Goal: Transaction & Acquisition: Purchase product/service

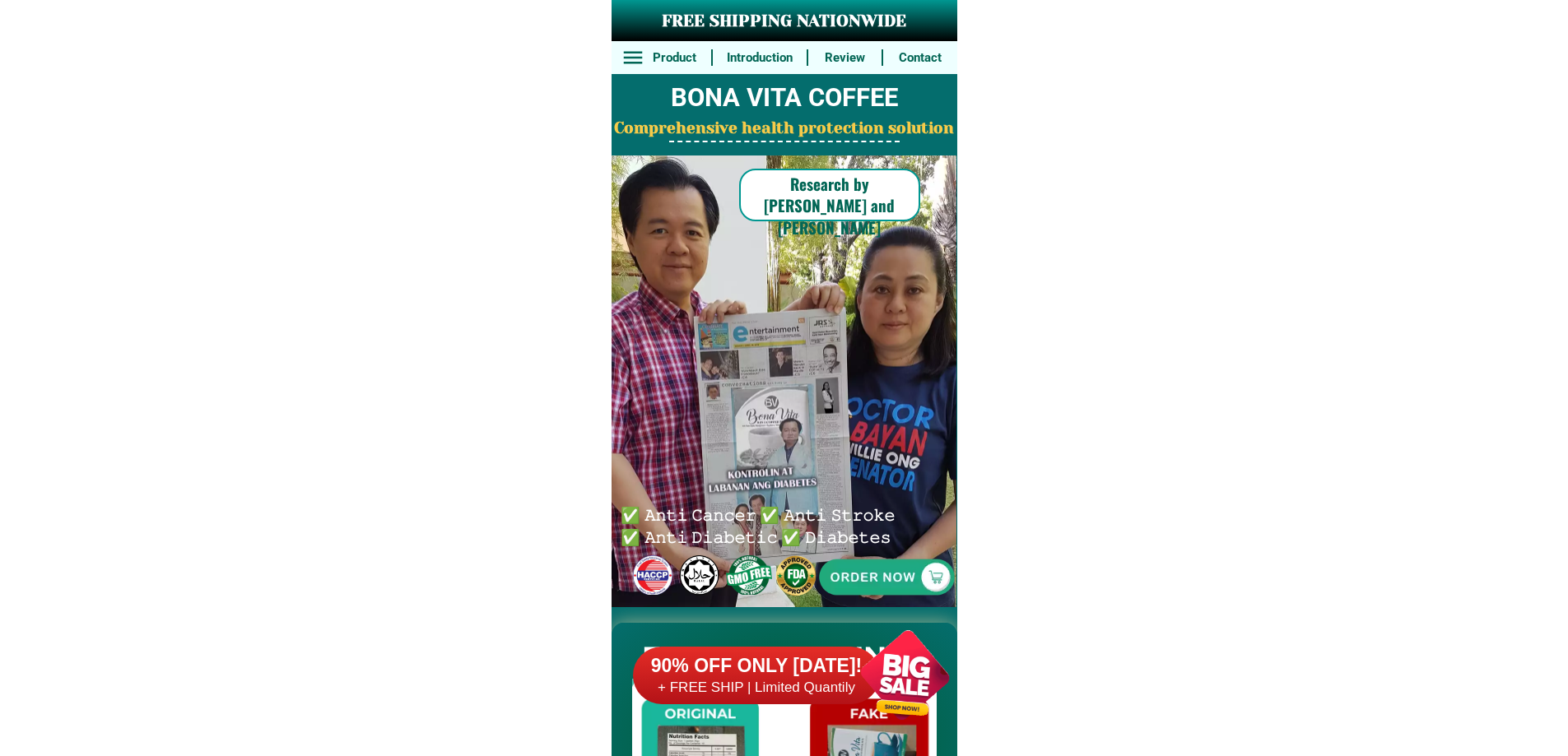
click at [835, 635] on div "90% OFF ONLY [DATE]! + FREE SHIP | Limited Quantily" at bounding box center [801, 675] width 336 height 129
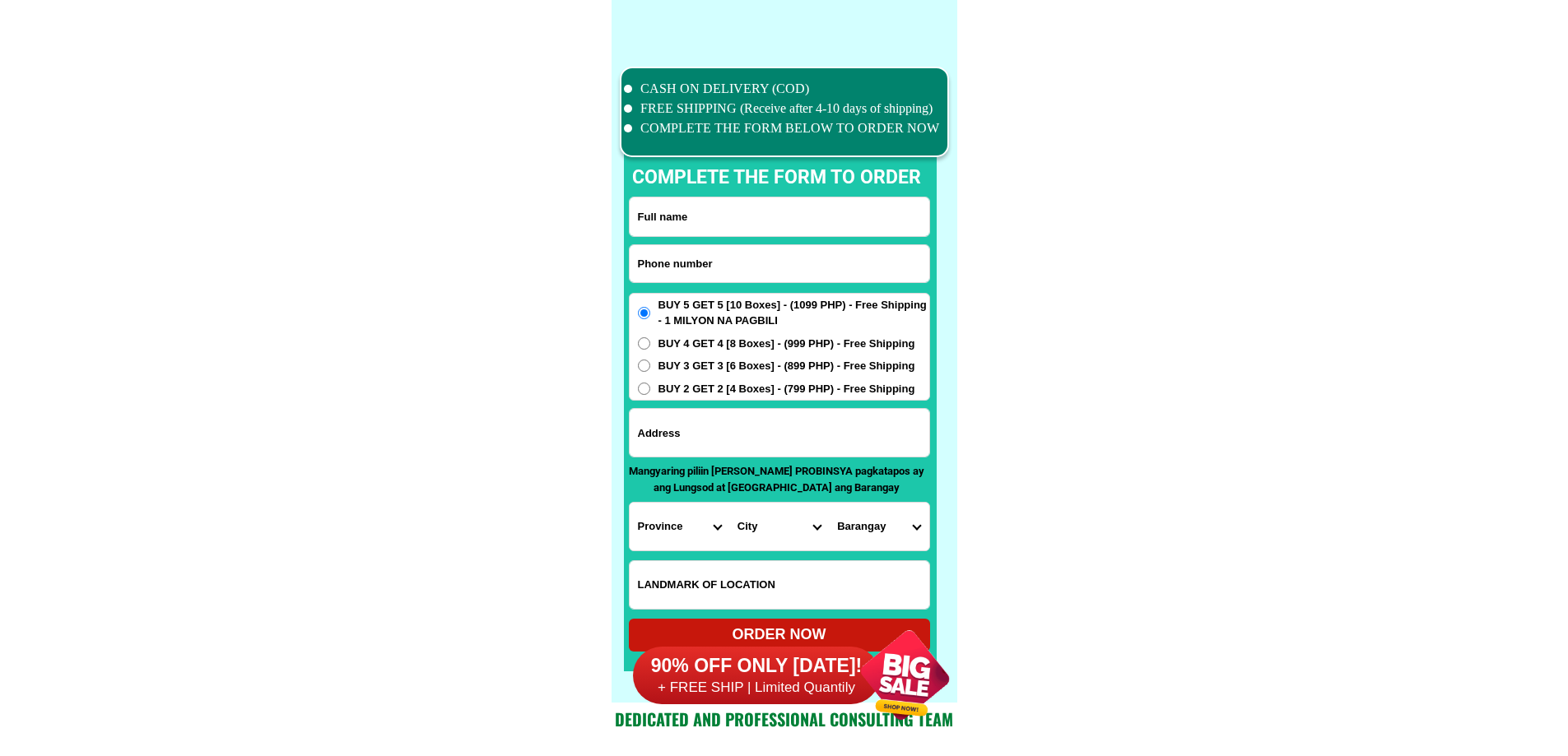
scroll to position [12791, 0]
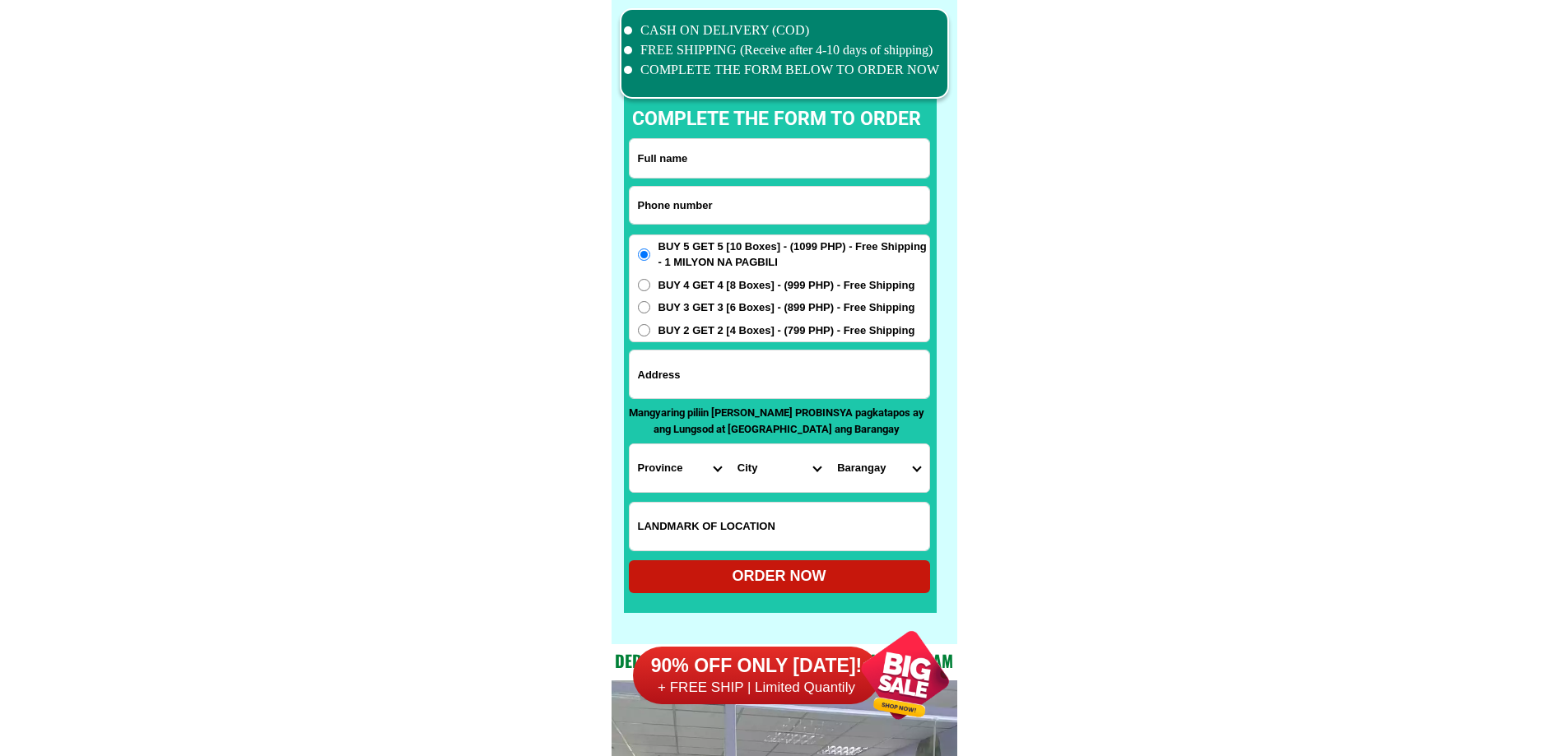
click at [732, 209] on input "Input phone_number" at bounding box center [779, 205] width 300 height 37
paste input "09082417039"
type input "09082417039"
click at [792, 166] on input "Input full_name" at bounding box center [779, 158] width 300 height 39
paste input "[PERSON_NAME] [PERSON_NAME]""
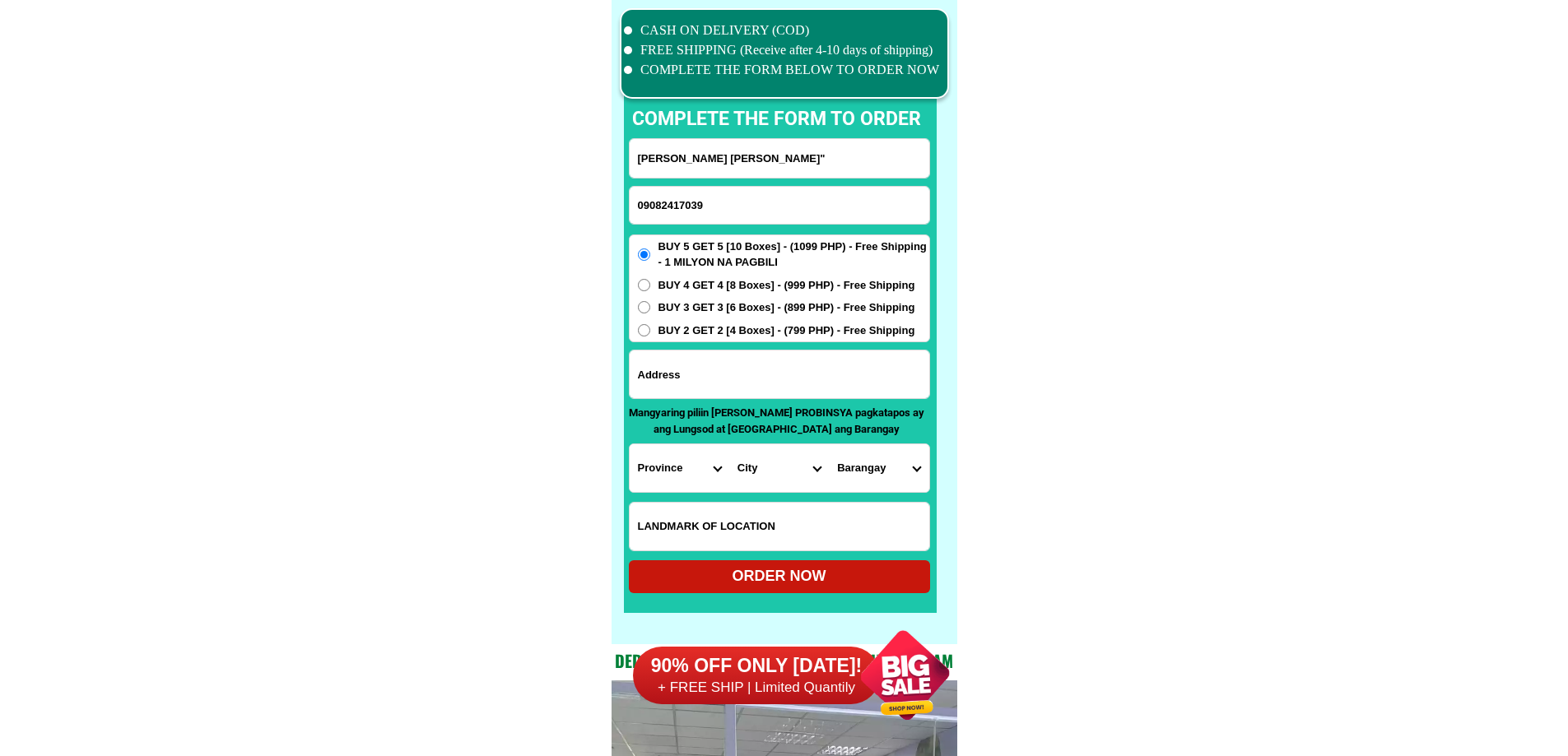
type input "[PERSON_NAME] [PERSON_NAME]""
click at [783, 346] on form "[PERSON_NAME] [PERSON_NAME]" 09082417039 ORDER NOW Province [GEOGRAPHIC_DATA] […" at bounding box center [779, 366] width 301 height 455
click at [789, 336] on span "BUY 2 GET 2 [4 Boxes] - (799 PHP) - Free Shipping" at bounding box center [787, 330] width 257 height 16
click at [651, 336] on input "BUY 2 GET 2 [4 Boxes] - (799 PHP) - Free Shipping" at bounding box center [644, 329] width 12 height 12
radio input "true"
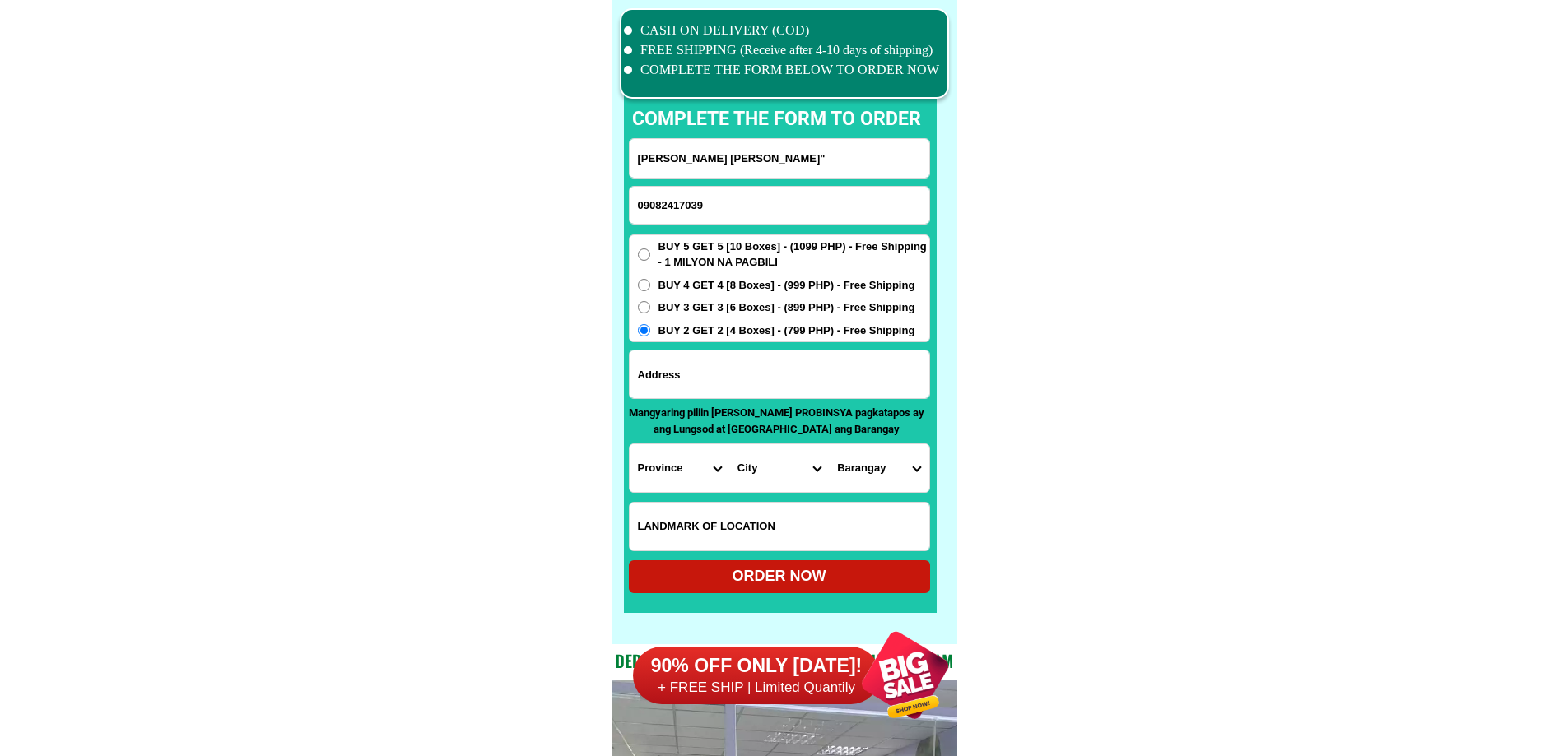
click at [787, 379] on input "Input address" at bounding box center [779, 374] width 300 height 48
paste input "[STREET_ADDRESS][PERSON_NAME] Sto. [PERSON_NAME],Rizal Phil's.Near [GEOGRAPHIC_…"
type input "[STREET_ADDRESS][PERSON_NAME] Sto. [PERSON_NAME],Rizal Phil's.Near [GEOGRAPHIC_…"
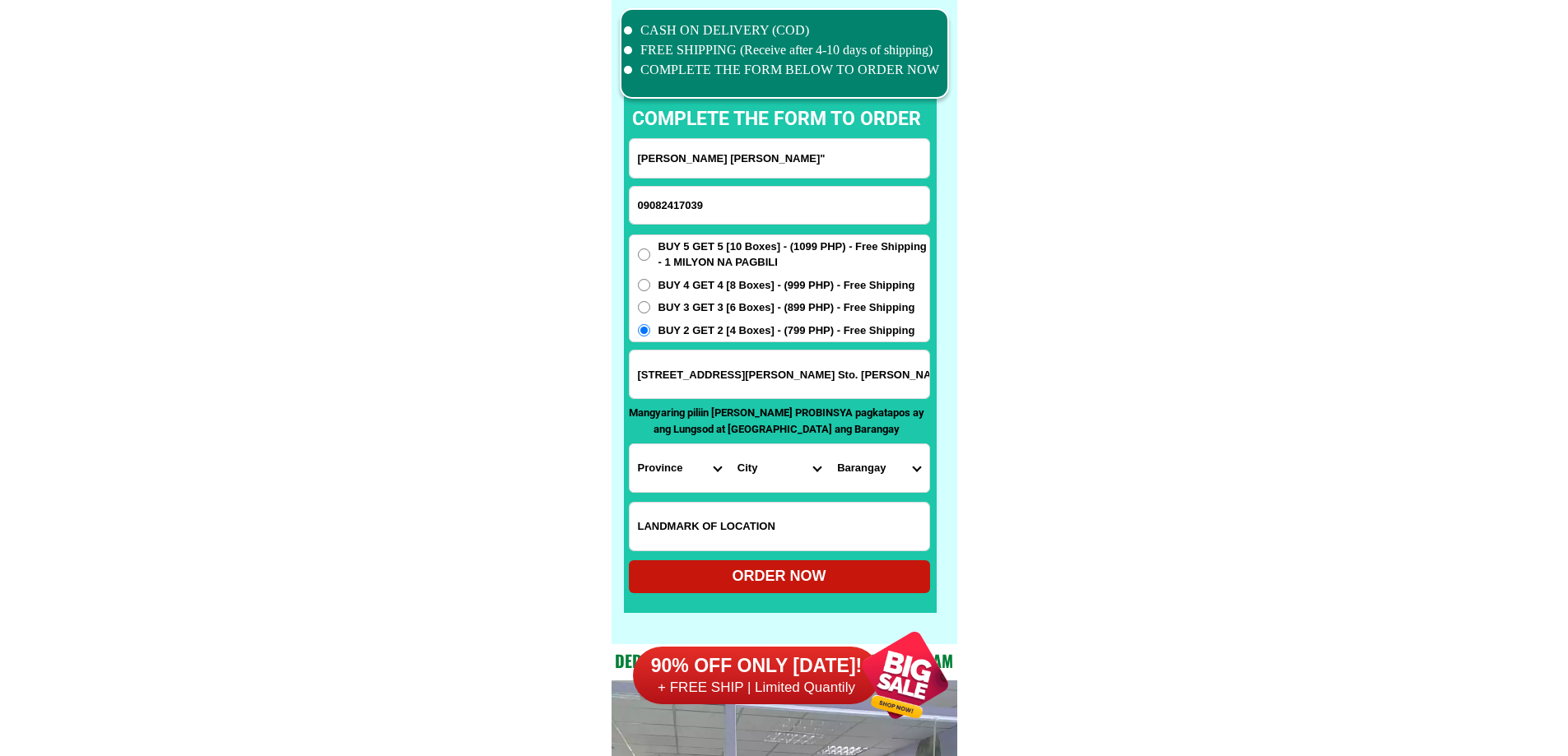
click at [674, 471] on select "Province [GEOGRAPHIC_DATA] [GEOGRAPHIC_DATA] [GEOGRAPHIC_DATA] [GEOGRAPHIC_DATA…" at bounding box center [679, 468] width 100 height 48
select select "63_993"
click at [757, 468] on select "City Angono Antipolo-city [GEOGRAPHIC_DATA] [GEOGRAPHIC_DATA] [GEOGRAPHIC_DATA]…" at bounding box center [779, 468] width 100 height 48
select select "63_9934004"
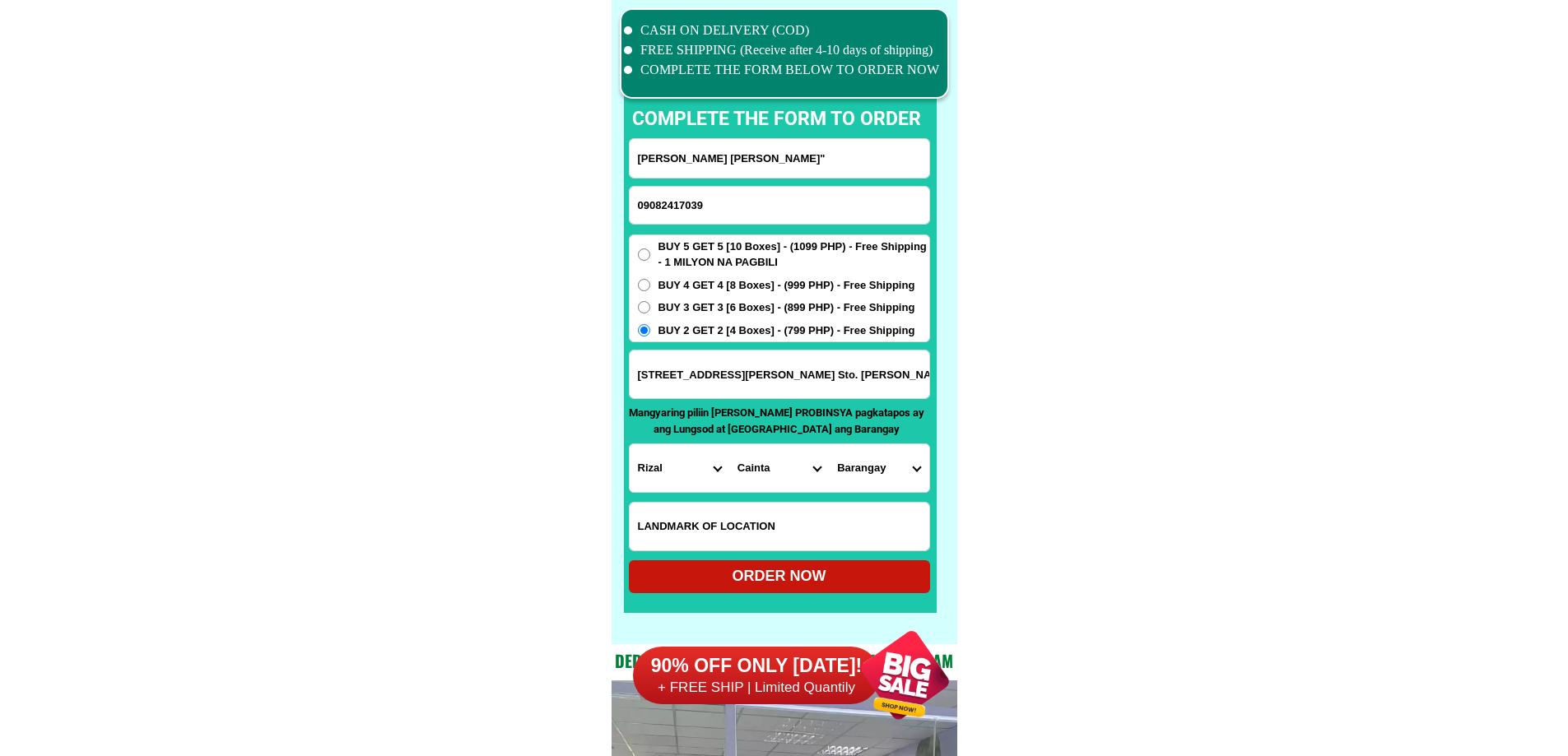
drag, startPoint x: 1084, startPoint y: 518, endPoint x: 1015, endPoint y: 511, distance: 69.4
click at [888, 470] on select "[GEOGRAPHIC_DATA][PERSON_NAME] (pob.) [GEOGRAPHIC_DATA][PERSON_NAME] [GEOGRAPHI…" at bounding box center [878, 468] width 100 height 48
select select "63_99340044301"
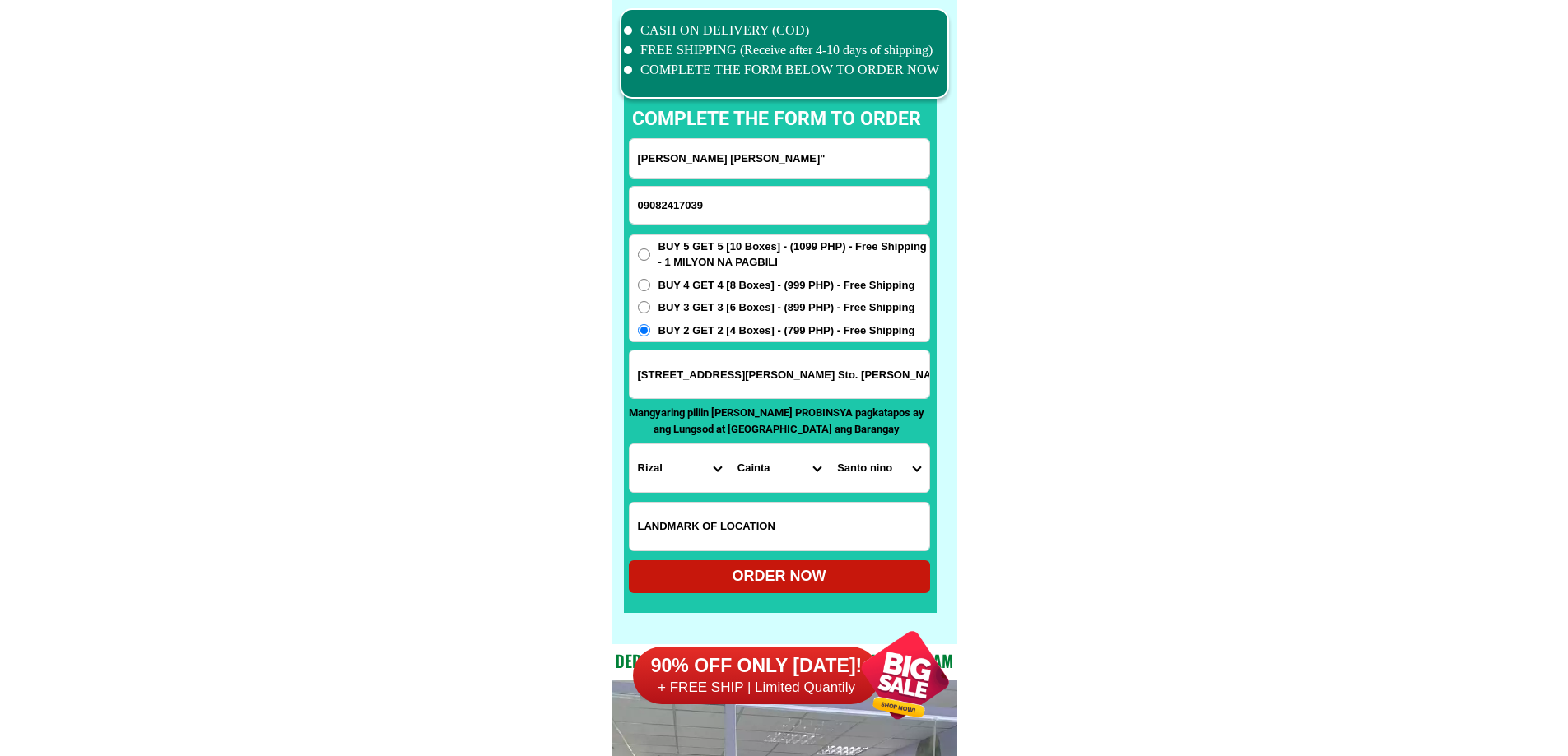
click at [751, 572] on div "ORDER NOW" at bounding box center [779, 576] width 301 height 22
radio input "true"
click at [736, 211] on input "Input phone_number" at bounding box center [779, 205] width 300 height 37
paste input "09991894688"
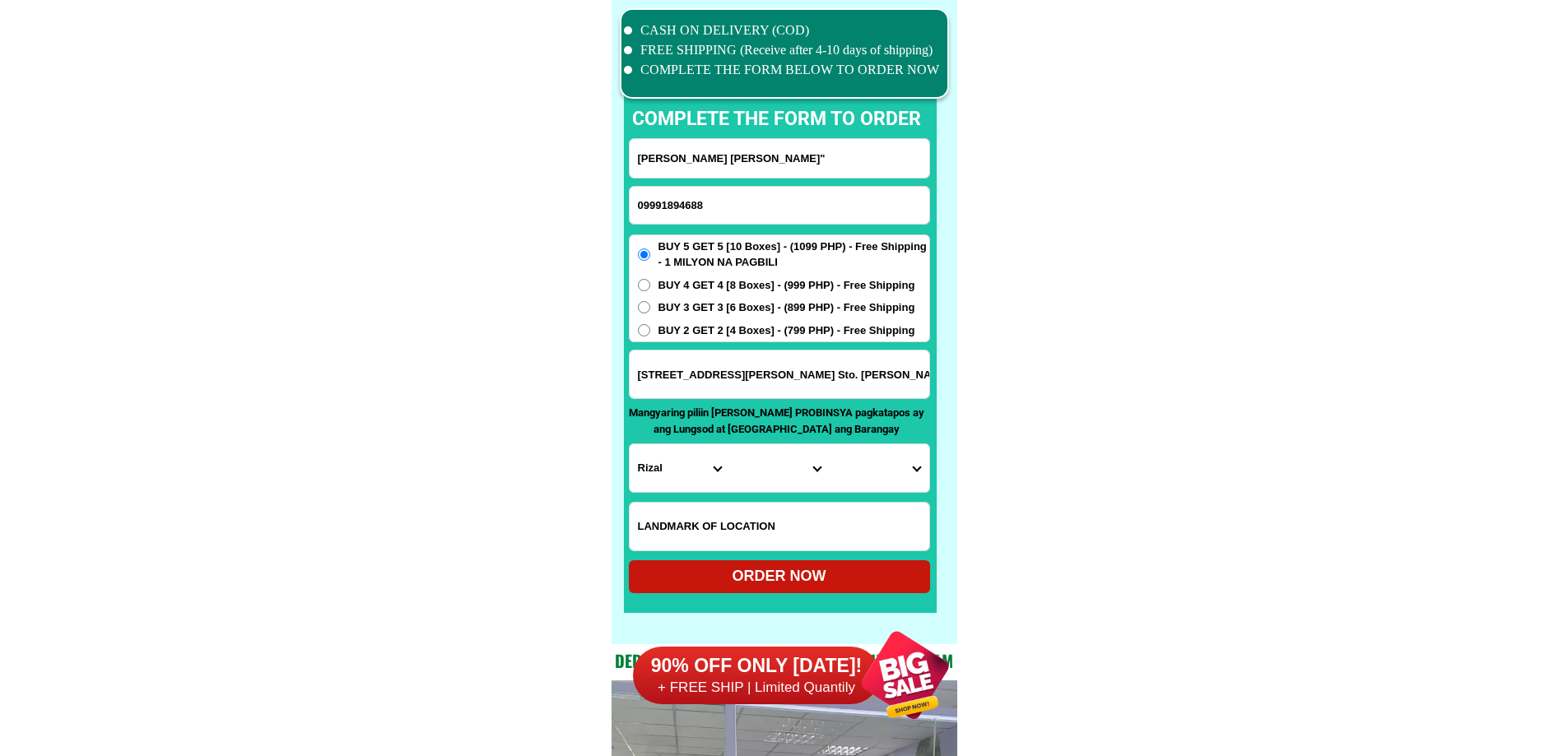
type input "09991894688"
click at [788, 156] on input "Input full_name" at bounding box center [779, 158] width 300 height 39
paste input "[PERSON_NAME]"
click at [784, 155] on input "[PERSON_NAME]" at bounding box center [779, 158] width 300 height 39
paste input "Remodo"
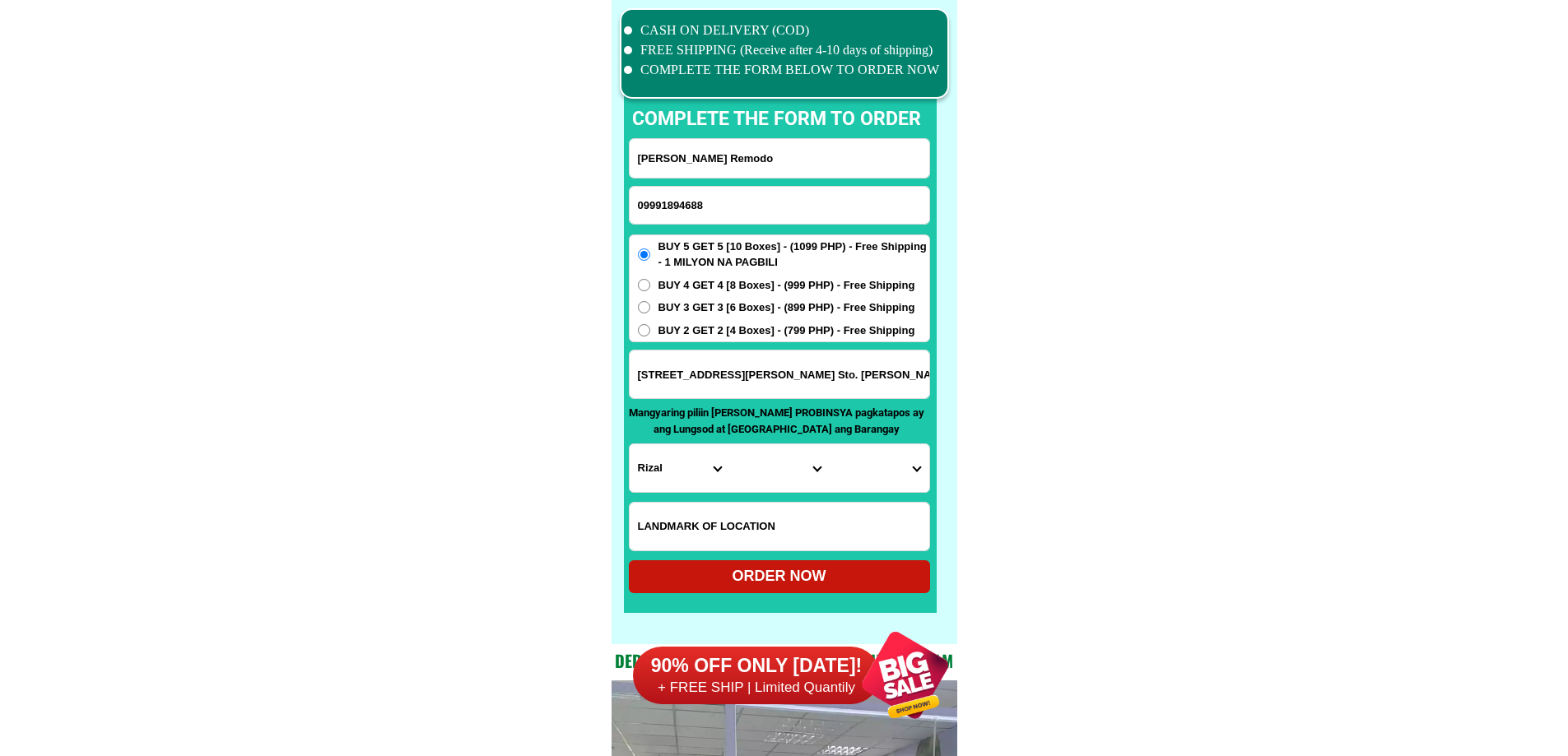
type input "[PERSON_NAME] Remodo"
click at [761, 394] on input "Input address" at bounding box center [779, 374] width 300 height 48
paste input "Balatong B. Pulilan"
type input "Balatong B. Pulilan"
click at [686, 374] on input "Balatong B. Pulilan" at bounding box center [779, 374] width 300 height 48
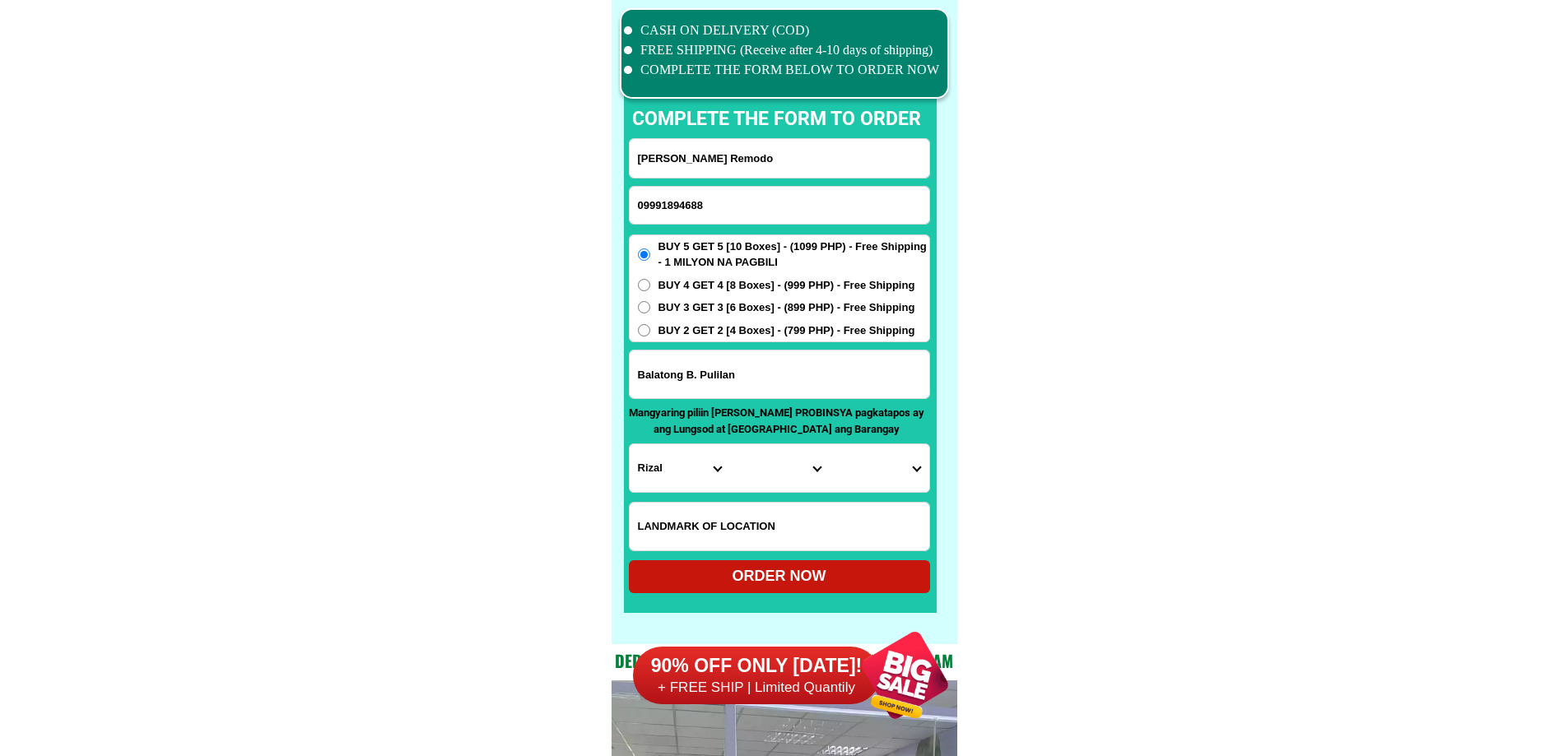
click at [664, 464] on select "Province [GEOGRAPHIC_DATA] [GEOGRAPHIC_DATA] [GEOGRAPHIC_DATA] [GEOGRAPHIC_DATA…" at bounding box center [679, 468] width 100 height 48
select select "63_761"
click at [757, 478] on select "City Angat Balagtas [GEOGRAPHIC_DATA] [GEOGRAPHIC_DATA] [GEOGRAPHIC_DATA] [GEOG…" at bounding box center [779, 468] width 100 height 48
select select "63_7612269"
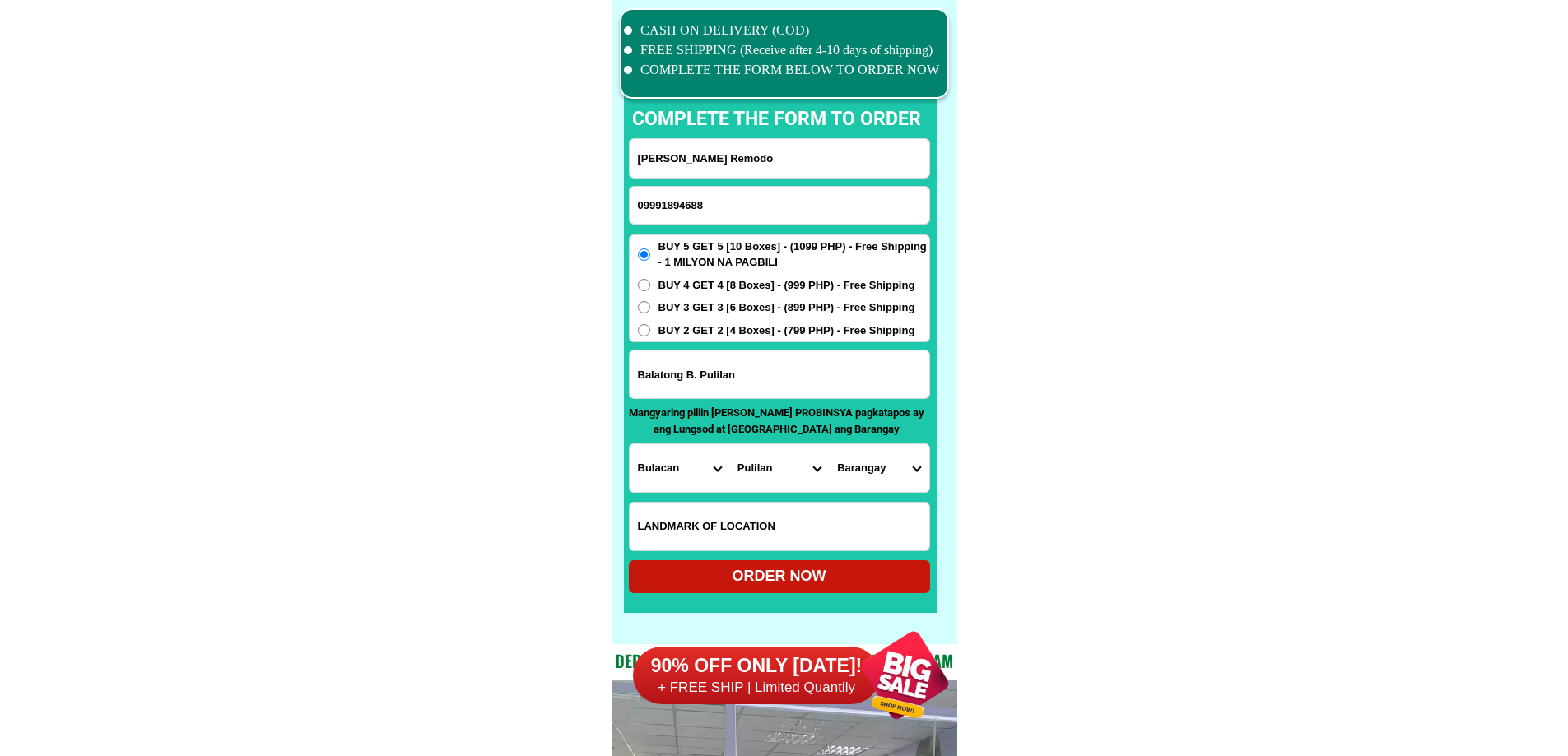
click at [868, 469] on select "Barangay Balatong a [GEOGRAPHIC_DATA] i [GEOGRAPHIC_DATA]-a Dampol ii-b [PERSON…" at bounding box center [878, 468] width 100 height 48
select select "63_7612269983"
click at [839, 577] on div "ORDER NOW" at bounding box center [779, 576] width 301 height 22
radio input "true"
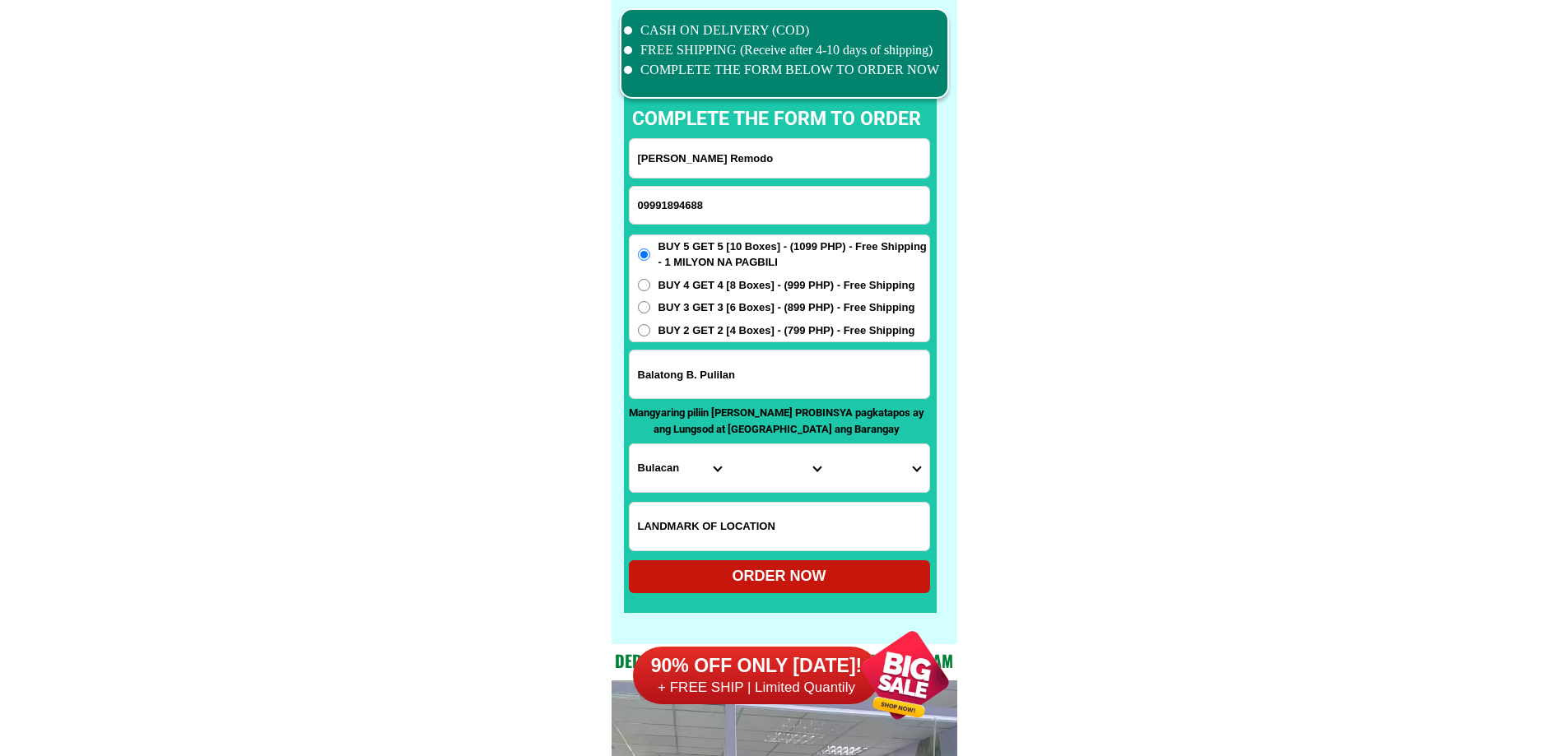
click at [712, 209] on input "09991894688" at bounding box center [779, 205] width 300 height 37
paste input "913343946"
type input "0913343946"
click at [794, 153] on input "Input full_name" at bounding box center [779, 158] width 300 height 39
paste input "Lhang 2 [PERSON_NAME] jabagatonprk proper macambol mati city [GEOGRAPHIC_DATA] …"
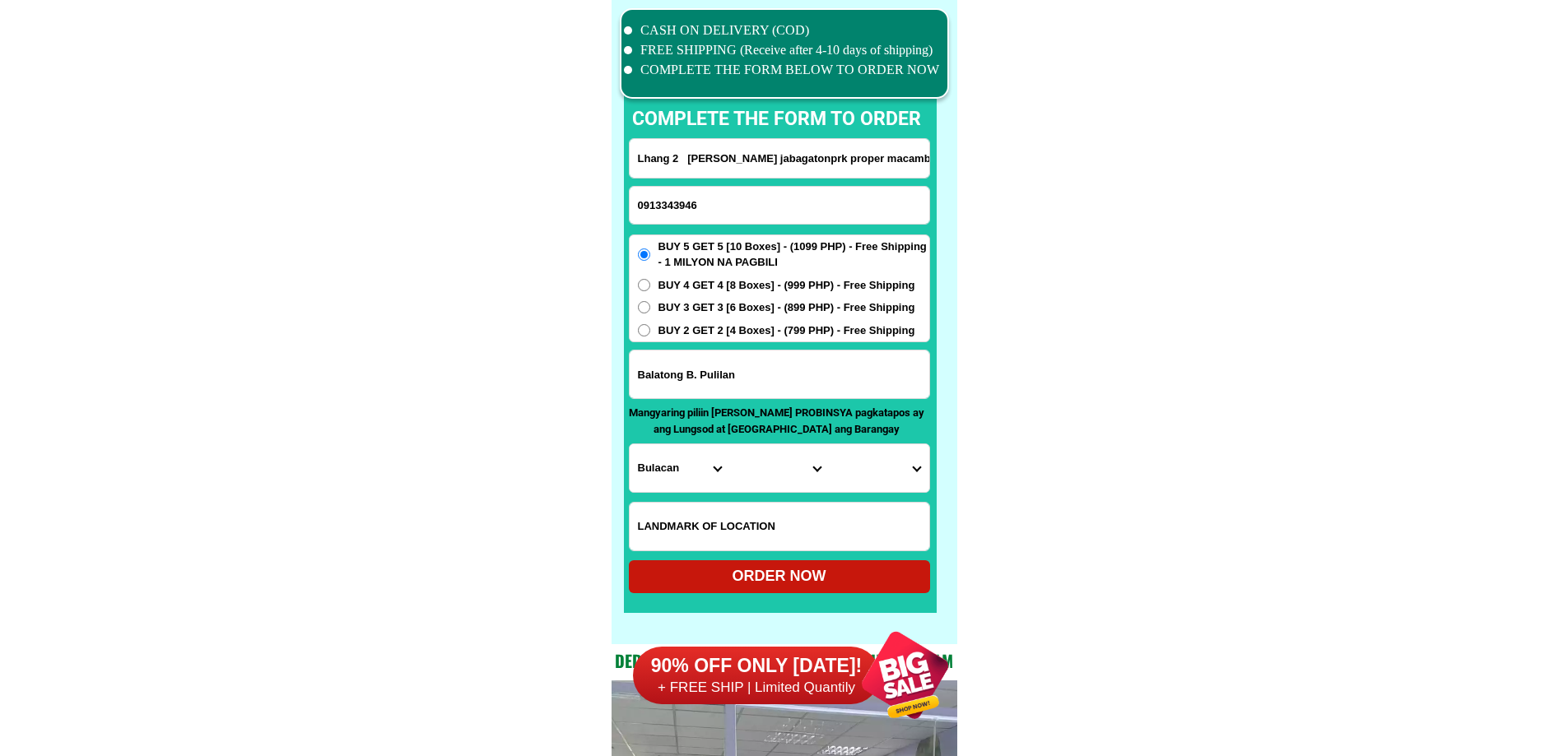
scroll to position [0, 153]
drag, startPoint x: 850, startPoint y: 158, endPoint x: 836, endPoint y: 161, distance: 14.3
click at [836, 161] on input "Lhang 2 [PERSON_NAME] jabagatonprk proper macambol mati city [GEOGRAPHIC_DATA] …" at bounding box center [779, 158] width 300 height 39
drag, startPoint x: 876, startPoint y: 155, endPoint x: 718, endPoint y: 167, distance: 158.5
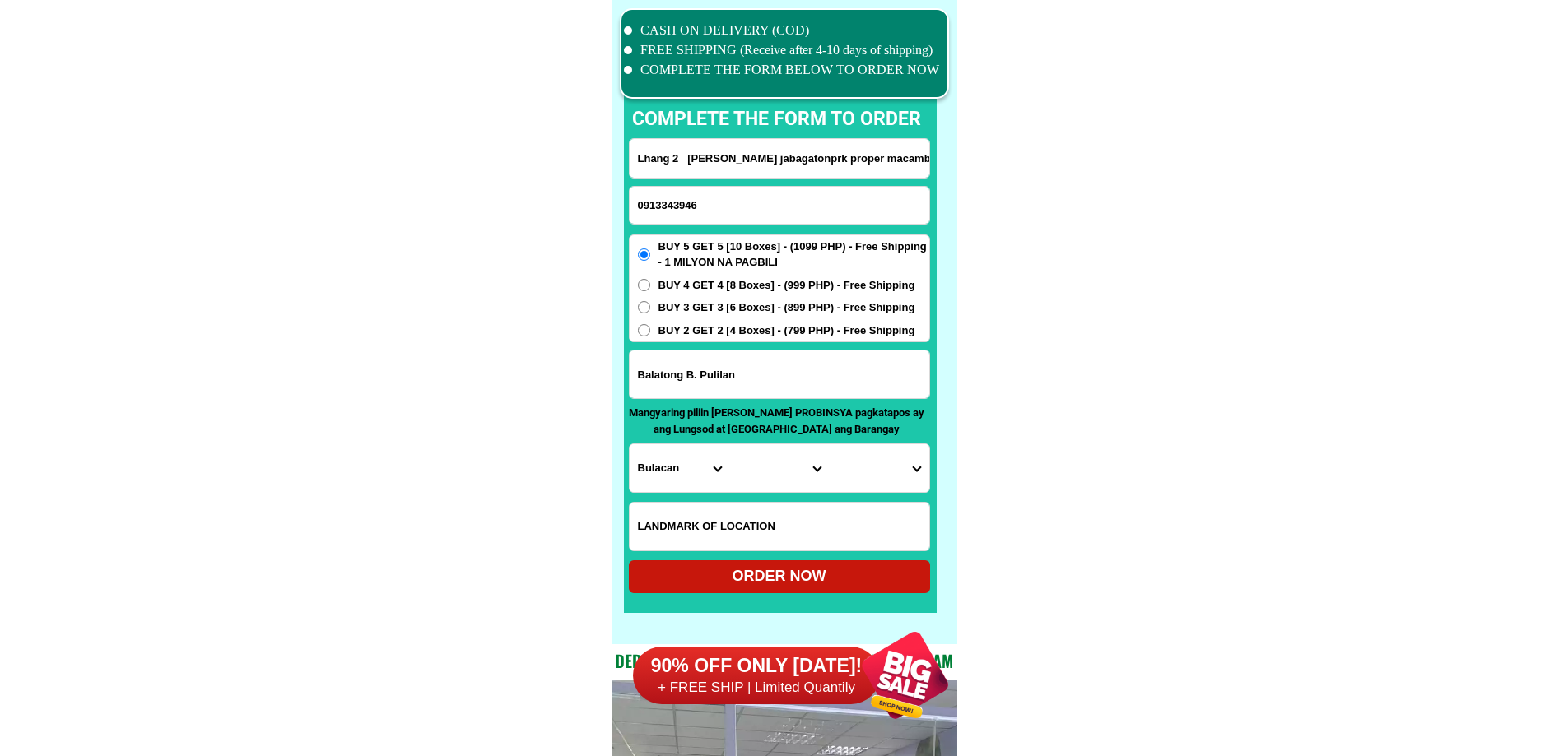
click at [718, 167] on input "Lhang 2 [PERSON_NAME] jabagatonprk proper macambol mati city [GEOGRAPHIC_DATA] …" at bounding box center [779, 158] width 300 height 39
type input "Lhang 2 [PERSON_NAME] jabagatonprk proper macambol mati city [GEOGRAPHIC_DATA] …"
click at [724, 363] on input "Balatong B. Pulilan" at bounding box center [779, 374] width 300 height 48
paste input "jabagatonprk proper macambol mati city Davao oriental cell#"
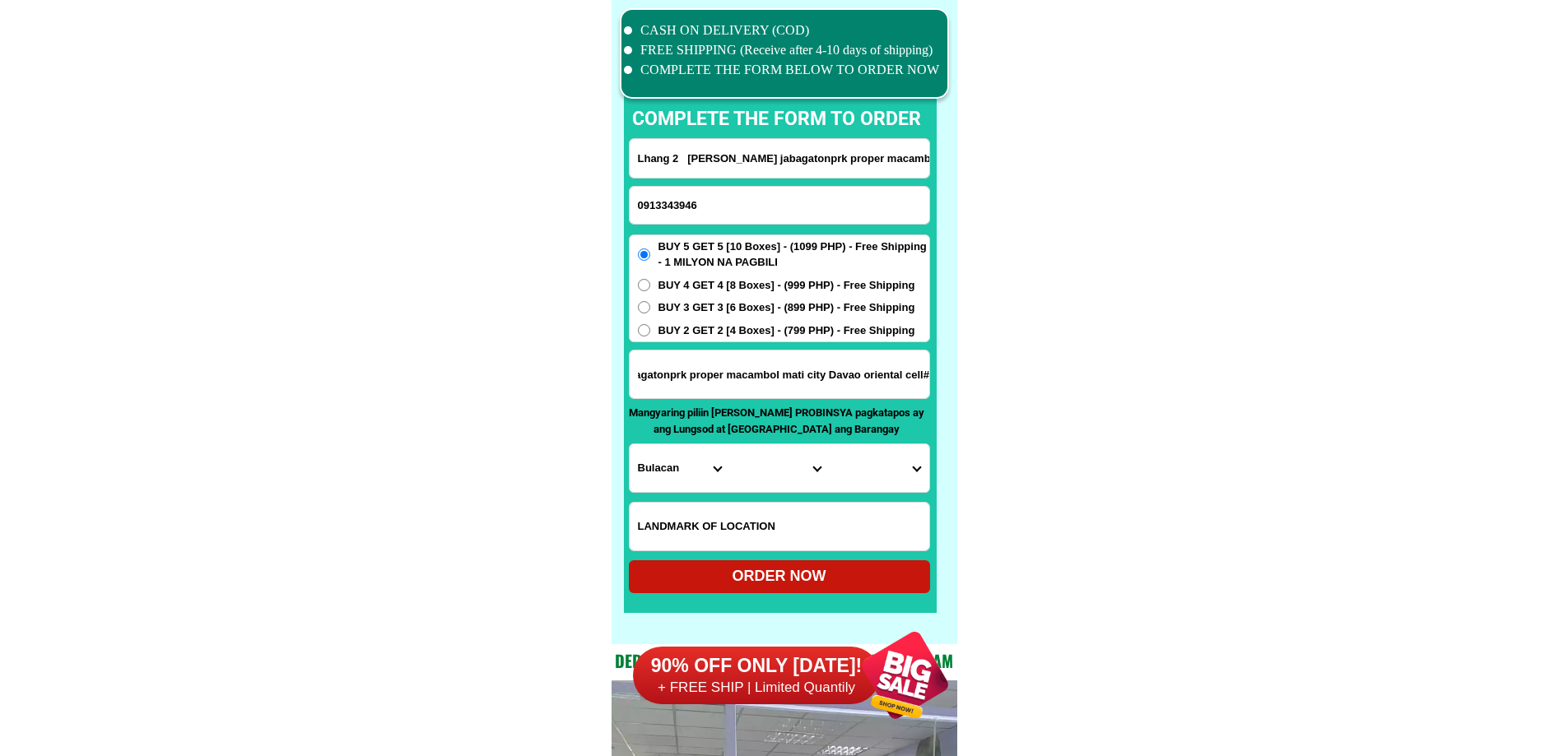
type input "jabagatonprk proper macambol mati city Davao oriental cell#"
click at [672, 476] on select "Province [GEOGRAPHIC_DATA] [GEOGRAPHIC_DATA] [GEOGRAPHIC_DATA] [GEOGRAPHIC_DATA…" at bounding box center [679, 468] width 100 height 48
click at [675, 476] on select "Province [GEOGRAPHIC_DATA] [GEOGRAPHIC_DATA] [GEOGRAPHIC_DATA] [GEOGRAPHIC_DATA…" at bounding box center [679, 468] width 100 height 48
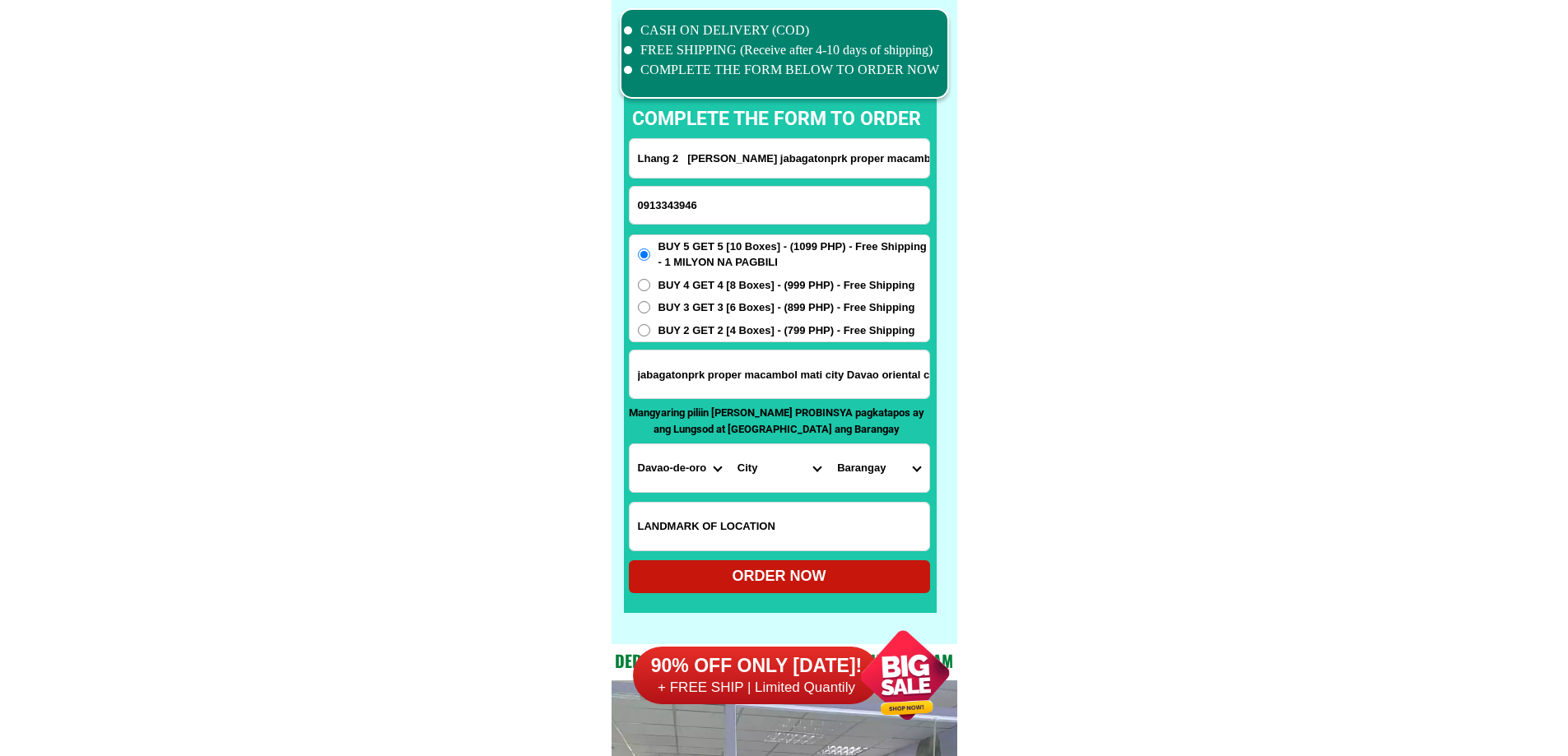
click at [636, 471] on select "Province [GEOGRAPHIC_DATA] [GEOGRAPHIC_DATA] [GEOGRAPHIC_DATA] [GEOGRAPHIC_DATA…" at bounding box center [679, 468] width 100 height 48
select select "63_807"
click at [630, 445] on select "Province [GEOGRAPHIC_DATA] [GEOGRAPHIC_DATA] [GEOGRAPHIC_DATA] [GEOGRAPHIC_DATA…" at bounding box center [679, 468] width 100 height 48
click at [780, 468] on select "City Baganga Banaybanay [GEOGRAPHIC_DATA] [GEOGRAPHIC_DATA] [GEOGRAPHIC_DATA] […" at bounding box center [779, 468] width 100 height 48
select select "63_8076428"
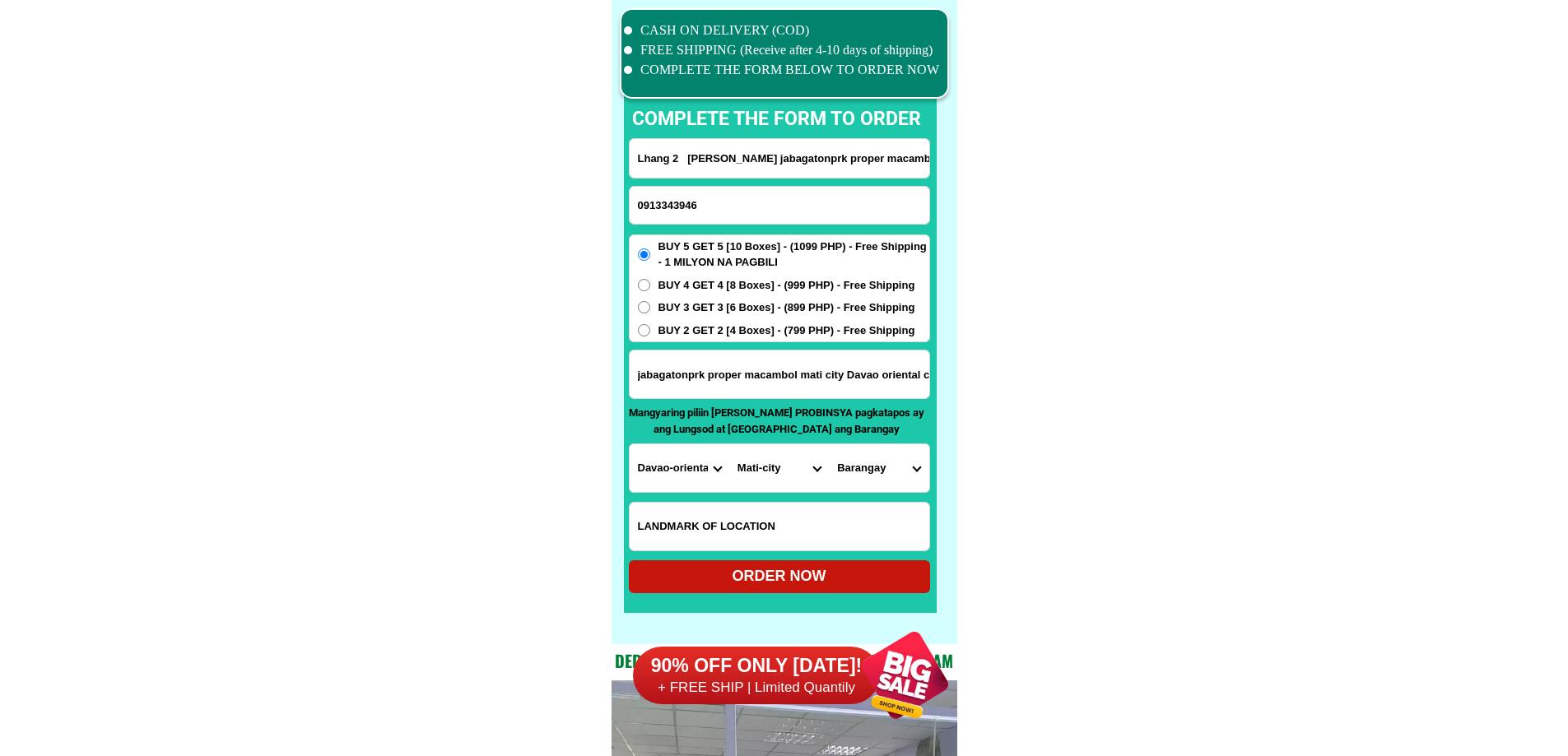
click at [885, 474] on select "Barangay [MEDICAL_DATA] [PERSON_NAME] Cabuaya Central (pob.) [PERSON_NAME] [PER…" at bounding box center [878, 468] width 100 height 48
select select "63_80764285521"
drag, startPoint x: 1068, startPoint y: 487, endPoint x: 1058, endPoint y: 487, distance: 10.0
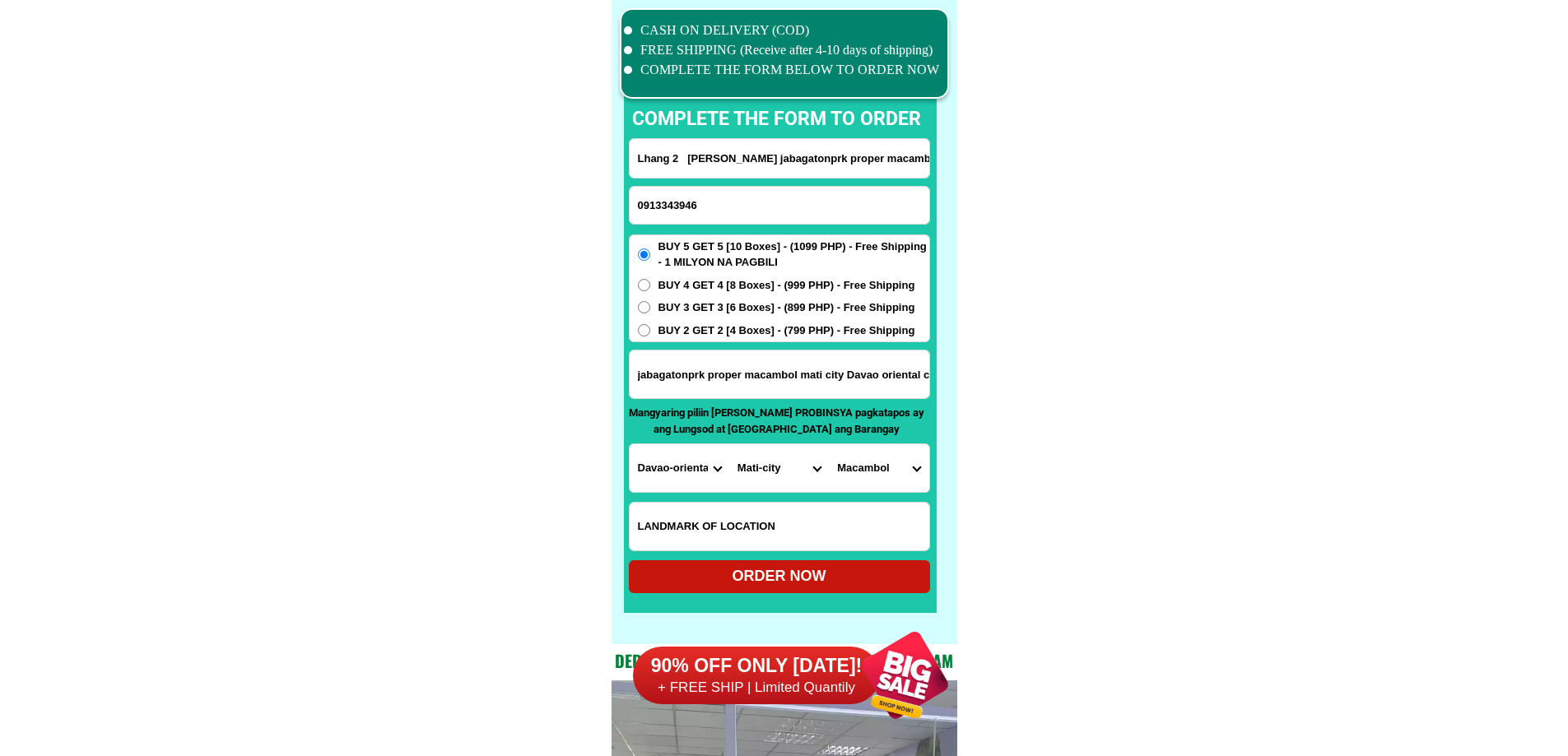
click at [722, 571] on div "ORDER NOW" at bounding box center [779, 576] width 301 height 22
radio input "true"
click at [785, 217] on input "0913343946" at bounding box center [779, 205] width 300 height 37
paste input "#"
drag, startPoint x: 642, startPoint y: 201, endPoint x: 612, endPoint y: 207, distance: 30.6
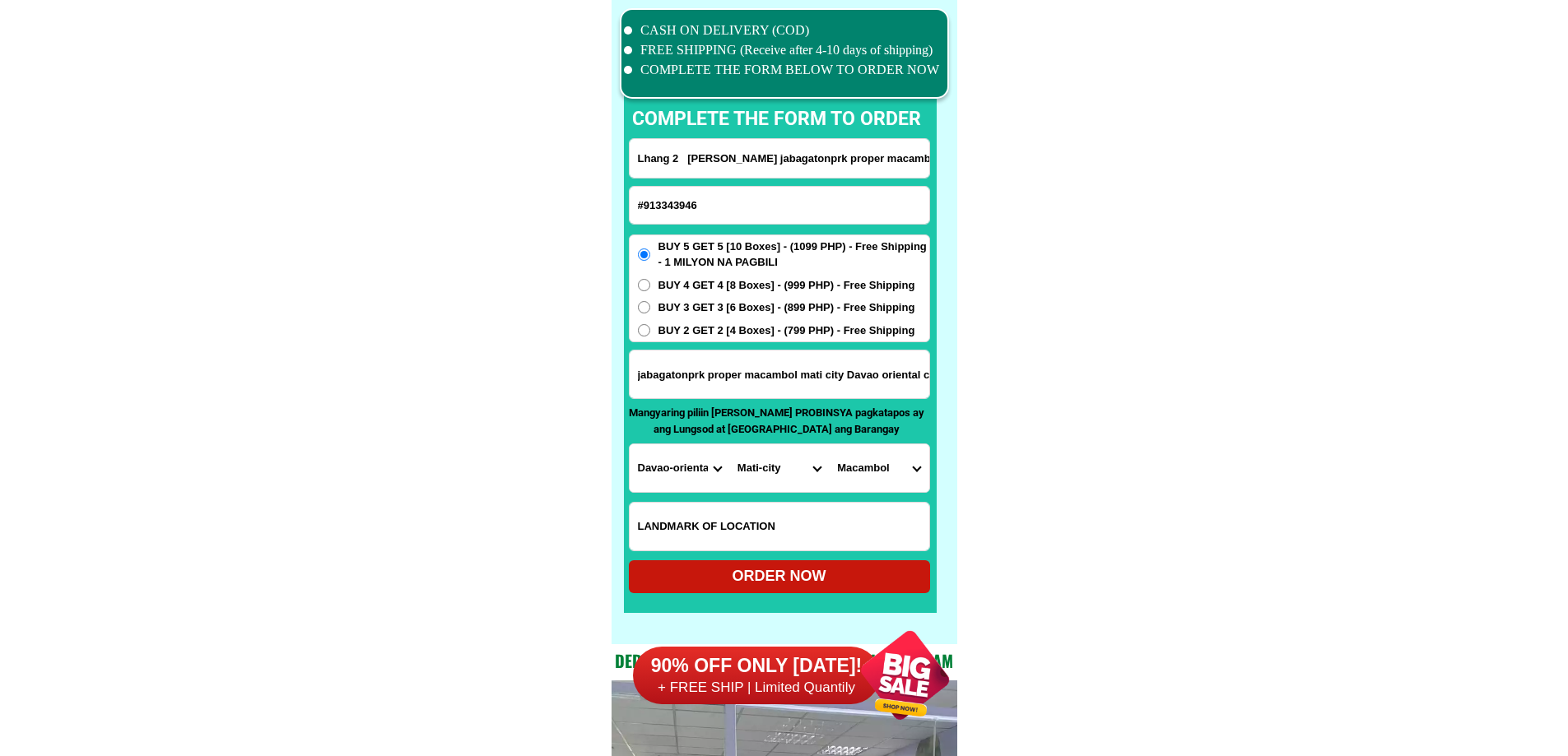
click at [612, 207] on div "CASH ON DELIVERY (COD) FREE SHIPPING (Receive after 4-10 days of shipping) COMP…" at bounding box center [784, 322] width 346 height 645
type input "0913343946"
click at [820, 574] on div "ORDER NOW" at bounding box center [779, 576] width 301 height 22
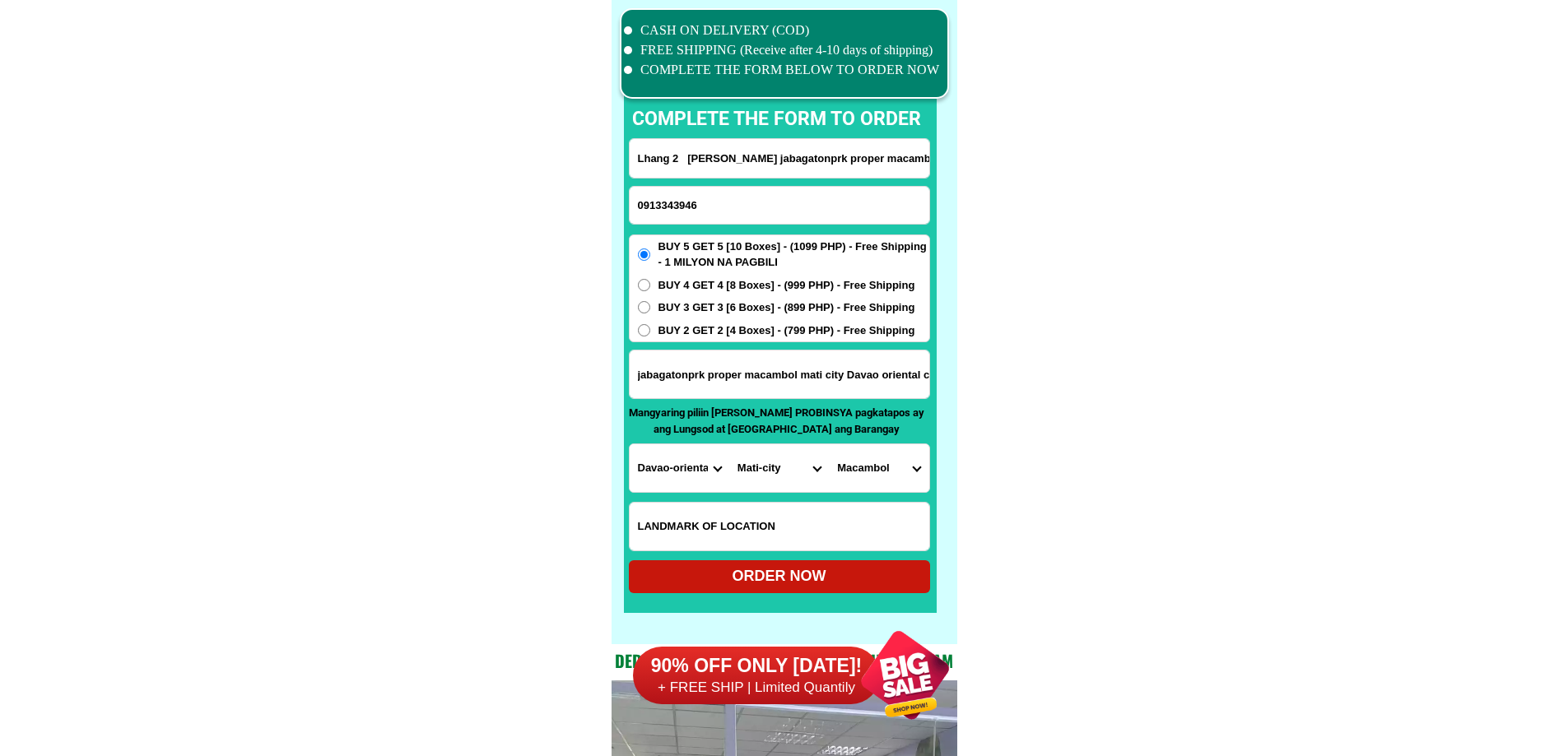
radio input "true"
type input "093913343946"
click at [722, 566] on div "ORDER NOW" at bounding box center [779, 576] width 301 height 33
radio input "true"
type input "09913343946"
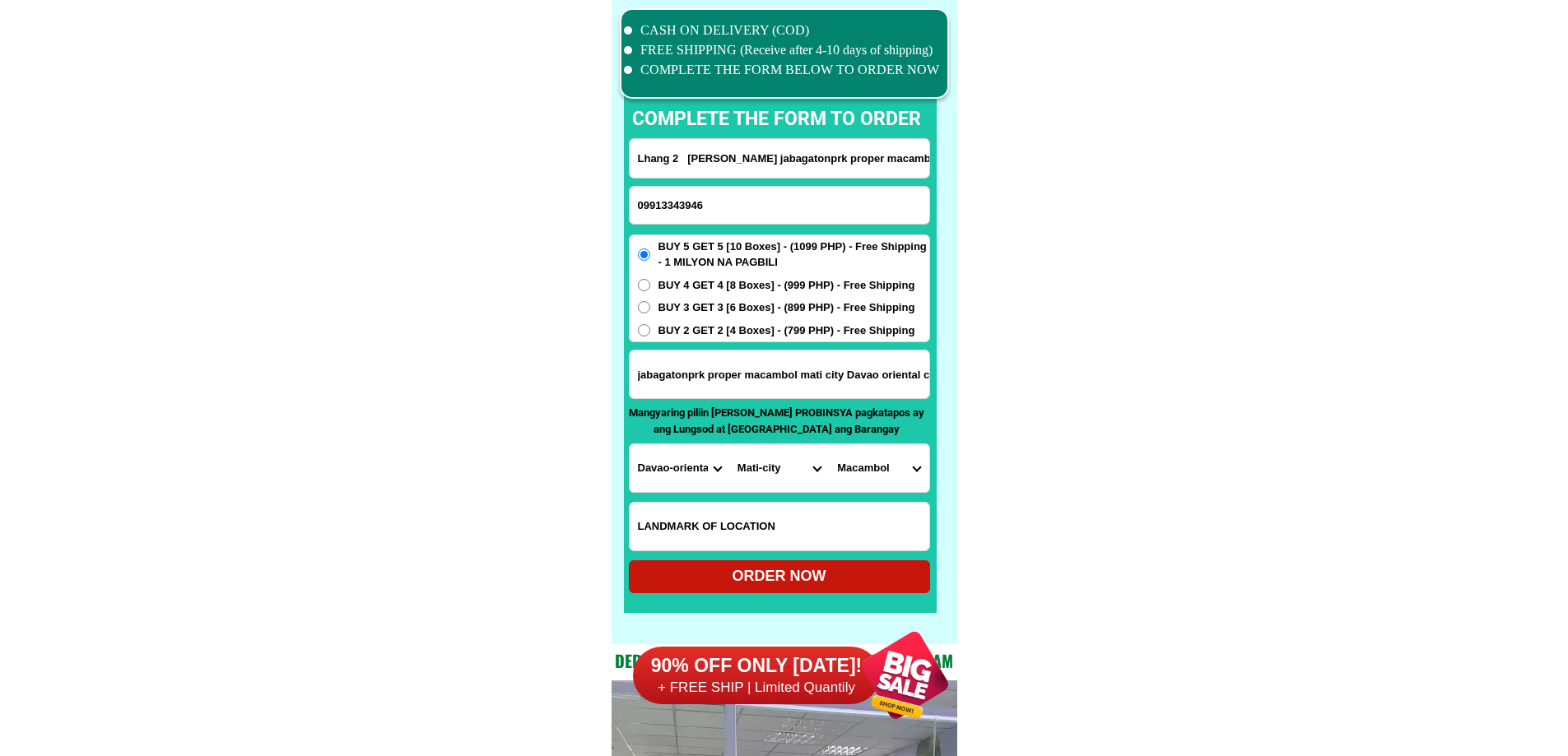
click at [741, 565] on div "ORDER NOW" at bounding box center [779, 576] width 301 height 33
radio input "true"
click at [698, 200] on input "09913343946" at bounding box center [779, 205] width 300 height 37
paste input "639929086544"
type input "[PHONE_NUMBER]"
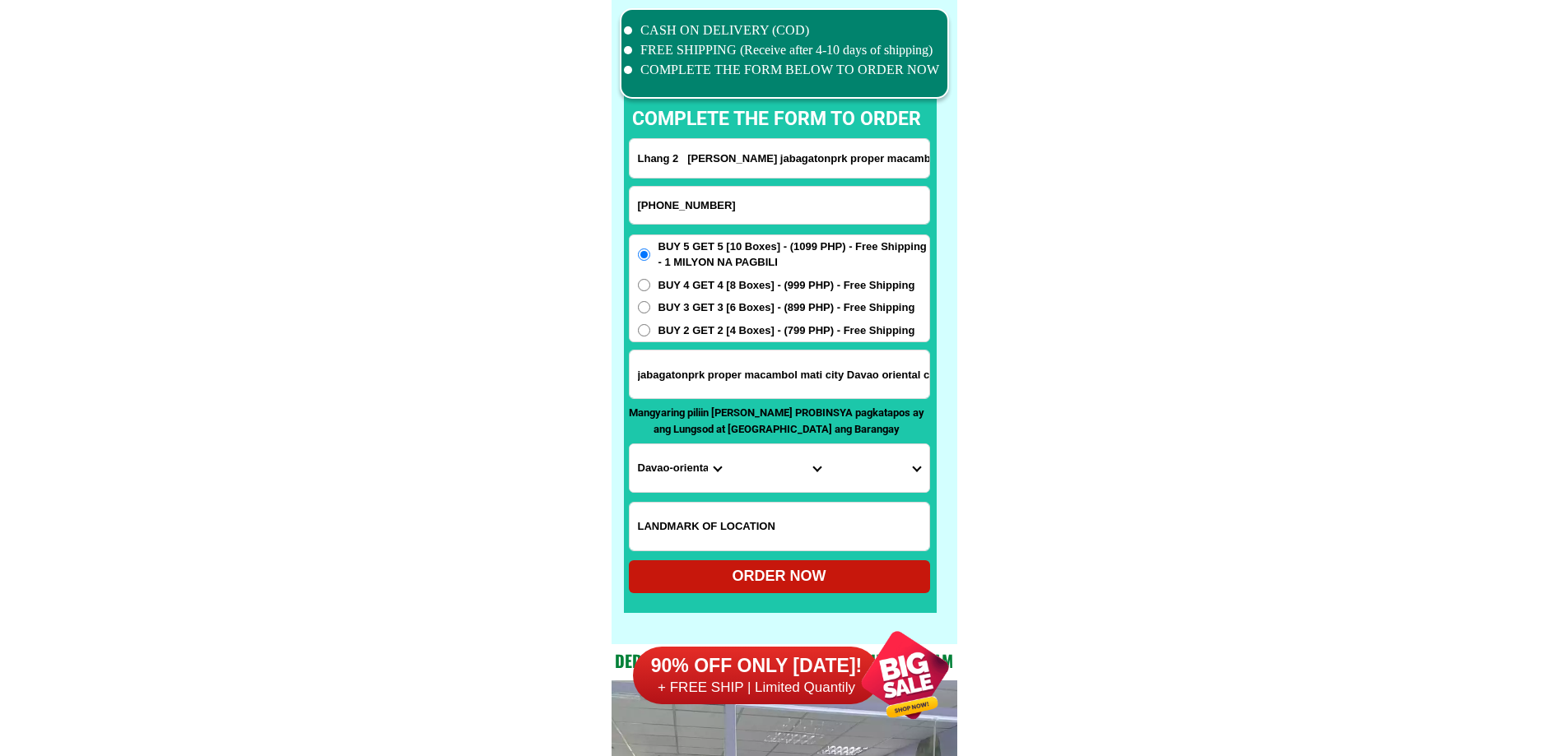
click at [684, 140] on input "Lhang 2 [PERSON_NAME] jabagatonprk proper macambol mati city [GEOGRAPHIC_DATA] …" at bounding box center [779, 158] width 300 height 39
paste input "[PERSON_NAME]"
type input "[PERSON_NAME]"
click at [738, 376] on input "Input address" at bounding box center [779, 374] width 300 height 48
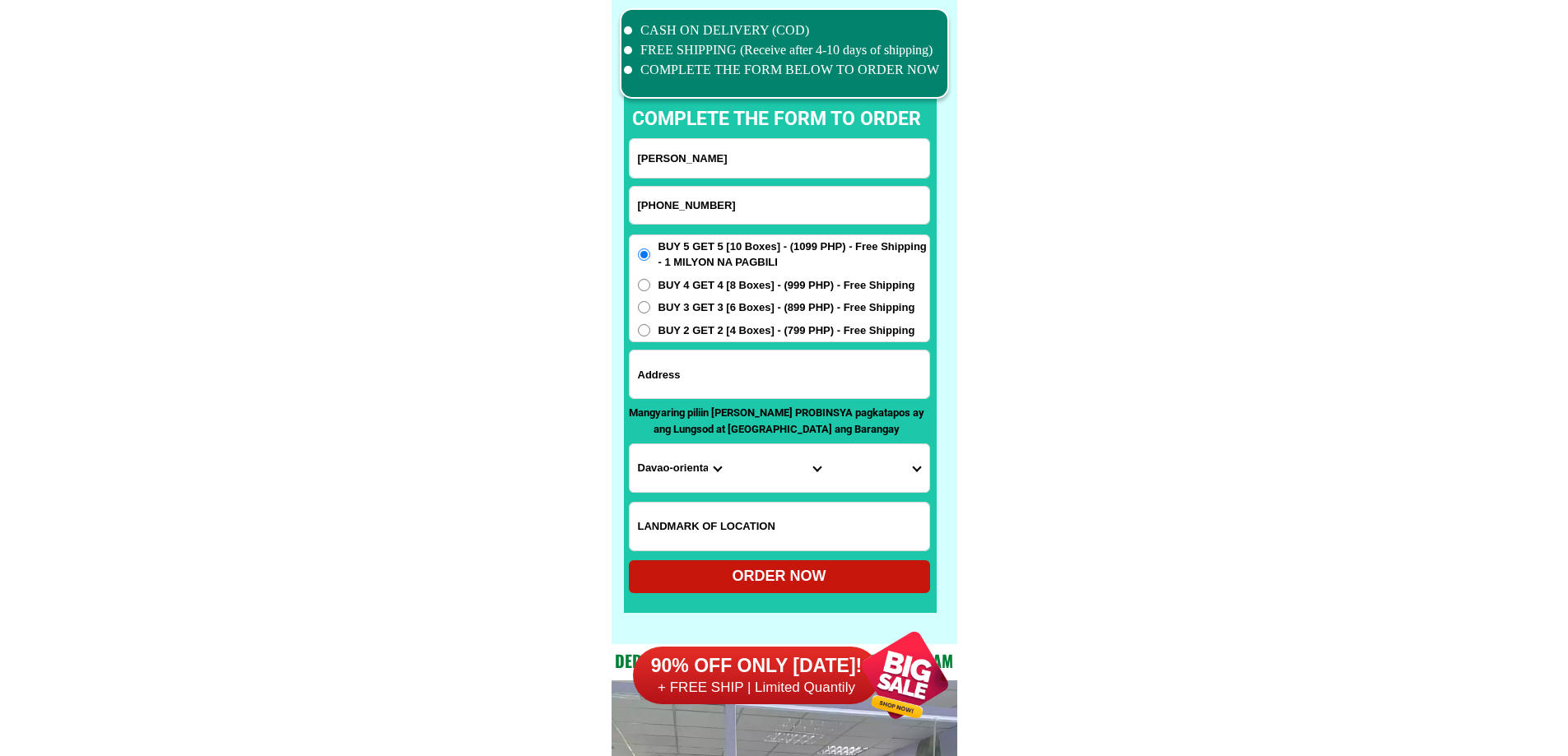
paste input "Sitio Kàlàsag Brgy"
type input "Sitio Kàlàsag Brgy"
click at [762, 324] on span "BUY 2 GET 2 [4 Boxes] - (799 PHP) - Free Shipping" at bounding box center [787, 330] width 257 height 16
click at [651, 324] on input "BUY 2 GET 2 [4 Boxes] - (799 PHP) - Free Shipping" at bounding box center [644, 329] width 12 height 12
radio input "true"
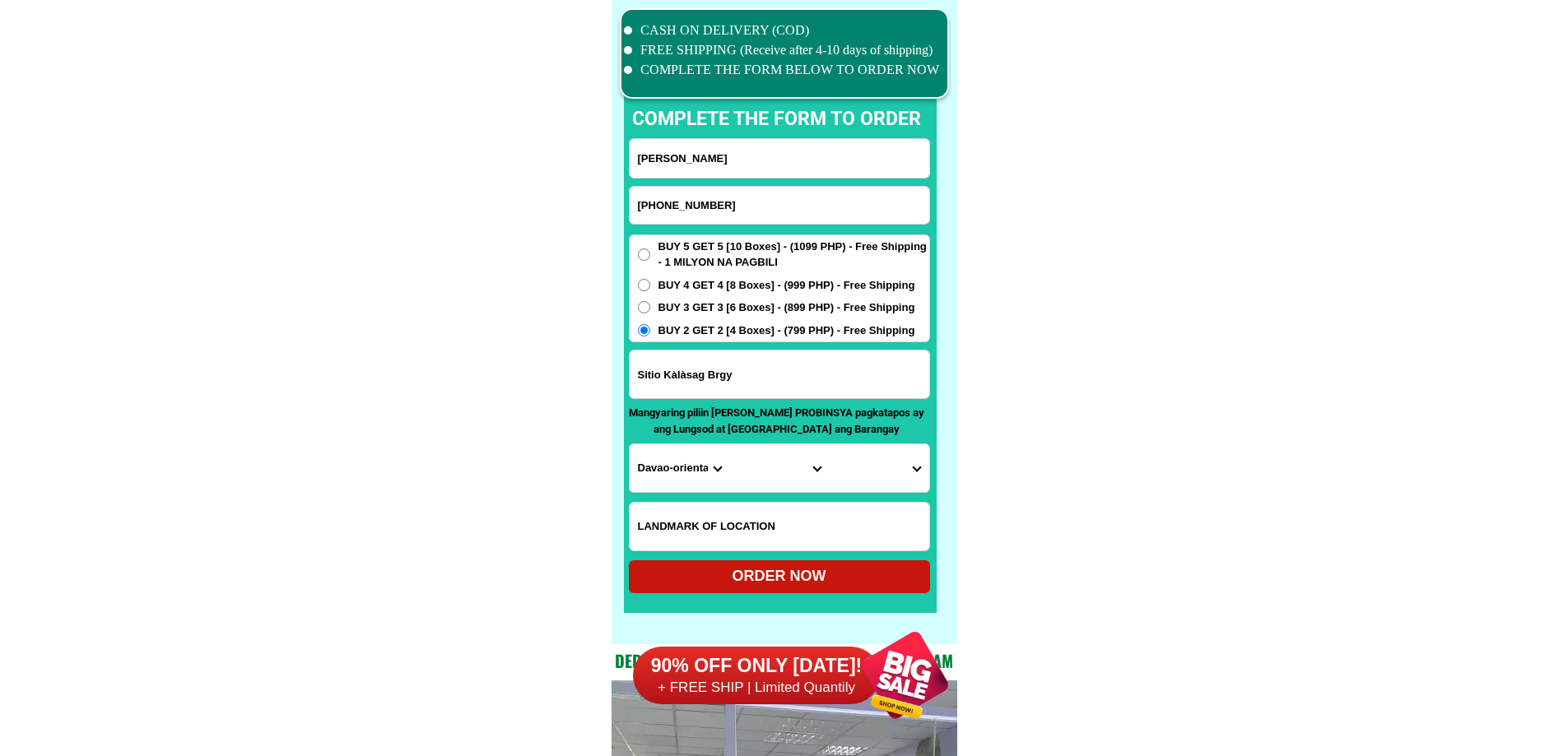
click at [786, 370] on input "Sitio Kàlàsag Brgy" at bounding box center [779, 374] width 300 height 48
paste input "Pias Gen. [PERSON_NAME] .Nueva Ecija (Papàya )"
type input "Sitio Kàlàsag Brgy Pias Gen. [PERSON_NAME] .Nueva Ecija ([GEOGRAPHIC_DATA] )"
click at [714, 518] on input "Input LANDMARKOFLOCATION" at bounding box center [779, 527] width 300 height 48
paste input "[GEOGRAPHIC_DATA] may station Police kakaliws na kayo at pagdatming k sa kabaha…"
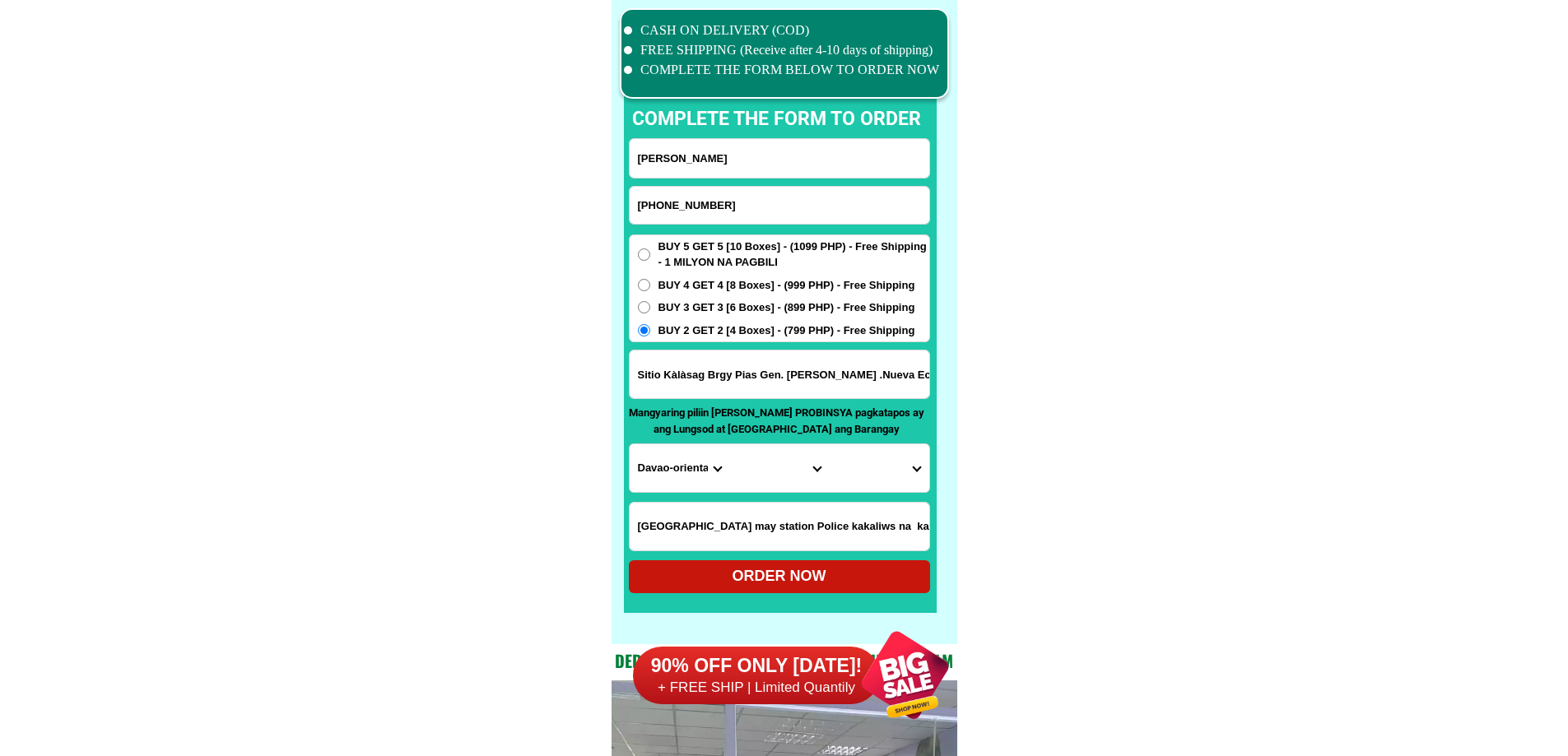
scroll to position [0, 762]
type input "[GEOGRAPHIC_DATA] may station Police kakaliws na kayo at pagdatming k sa kabaha…"
click at [685, 462] on select "Province [GEOGRAPHIC_DATA] [GEOGRAPHIC_DATA] [GEOGRAPHIC_DATA] [GEOGRAPHIC_DATA…" at bounding box center [679, 468] width 100 height 48
select select "63_198"
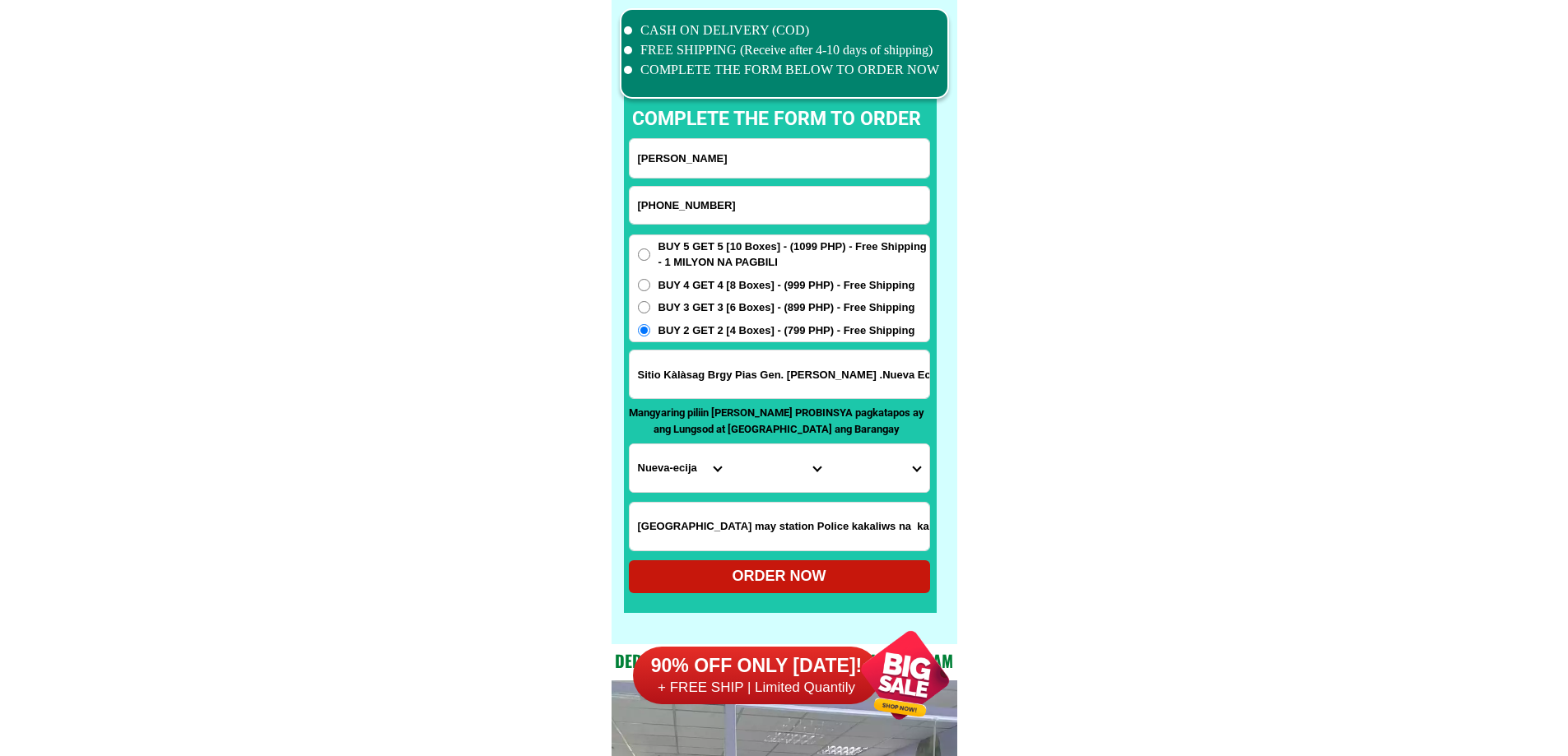
click at [805, 461] on select "City [GEOGRAPHIC_DATA] [GEOGRAPHIC_DATA] [GEOGRAPHIC_DATA]-city [GEOGRAPHIC_DAT…" at bounding box center [779, 468] width 100 height 48
drag, startPoint x: 1267, startPoint y: 407, endPoint x: 1243, endPoint y: 416, distance: 25.6
click at [787, 467] on select "City [GEOGRAPHIC_DATA] [GEOGRAPHIC_DATA] [GEOGRAPHIC_DATA]-city [GEOGRAPHIC_DAT…" at bounding box center [779, 468] width 100 height 48
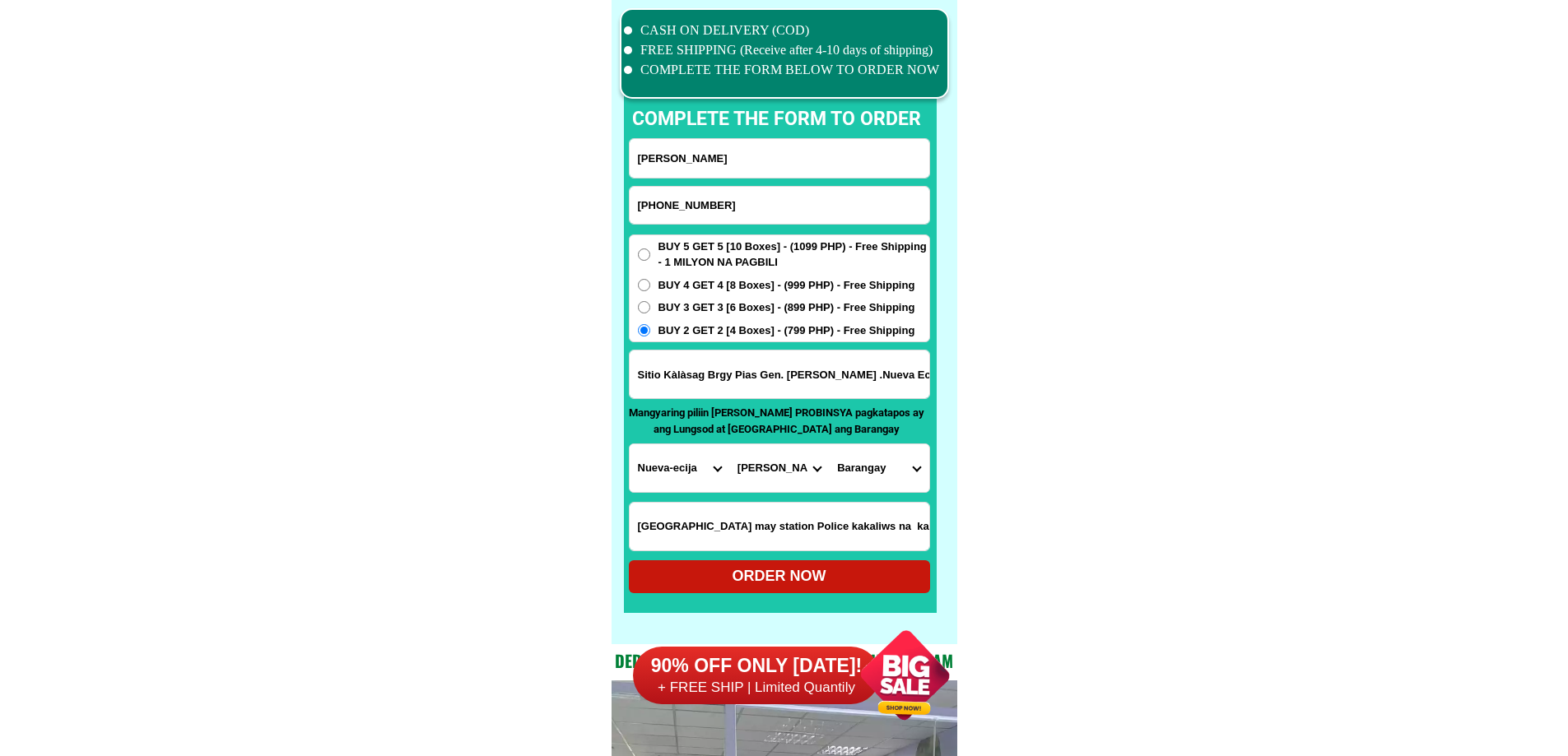
select select "63_1983624"
drag, startPoint x: 1057, startPoint y: 457, endPoint x: 1047, endPoint y: 459, distance: 10.2
click at [894, 464] on select "Barangay [GEOGRAPHIC_DATA][PERSON_NAME][GEOGRAPHIC_DATA][PERSON_NAME] [GEOGRAPH…" at bounding box center [878, 468] width 100 height 48
select select "63_19836244417"
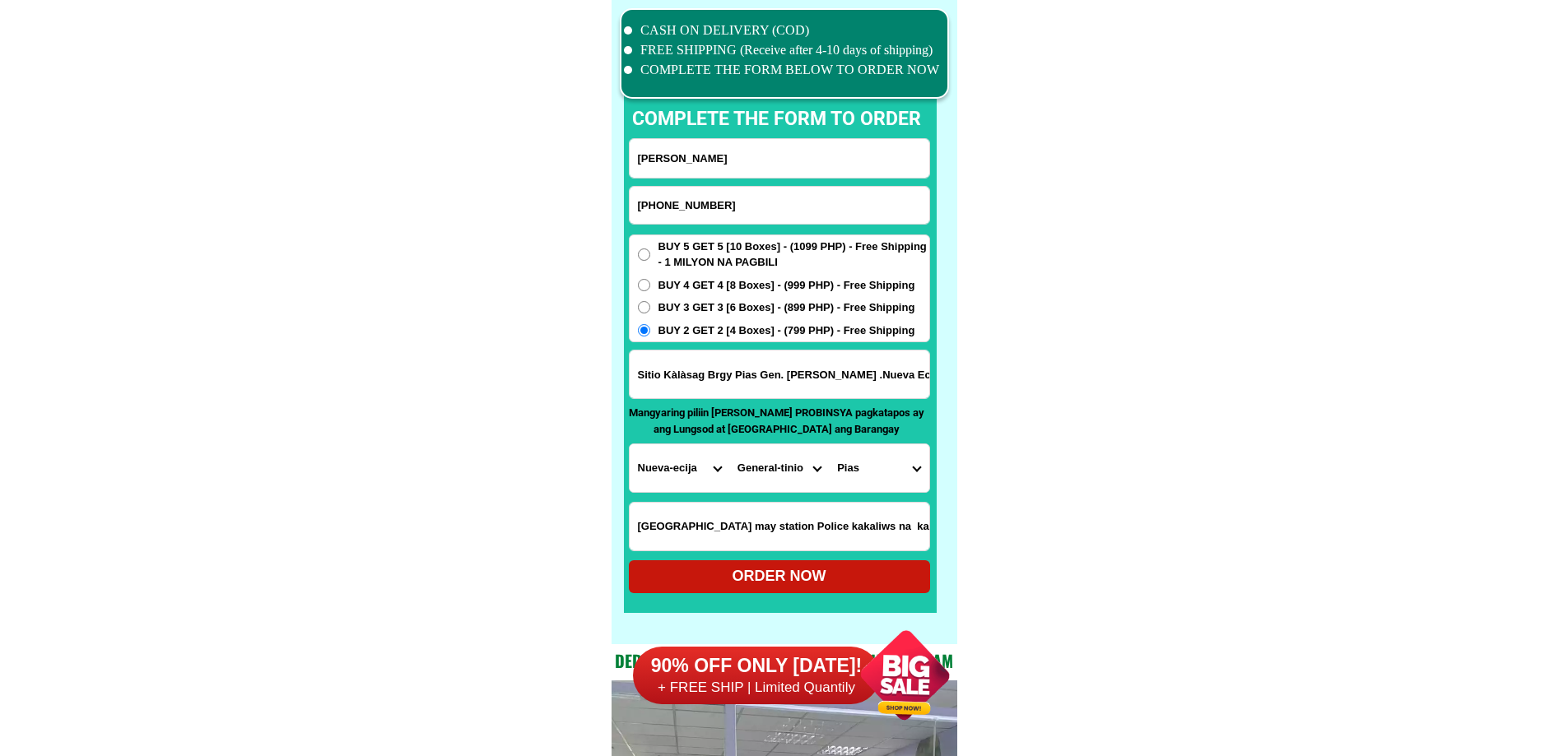
click at [857, 576] on div "ORDER NOW" at bounding box center [779, 576] width 301 height 22
radio input "true"
